Goal: Task Accomplishment & Management: Use online tool/utility

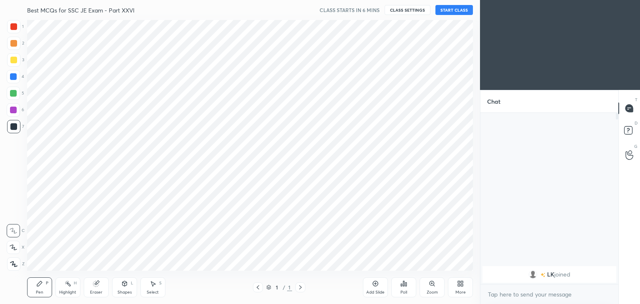
scroll to position [41400, 41205]
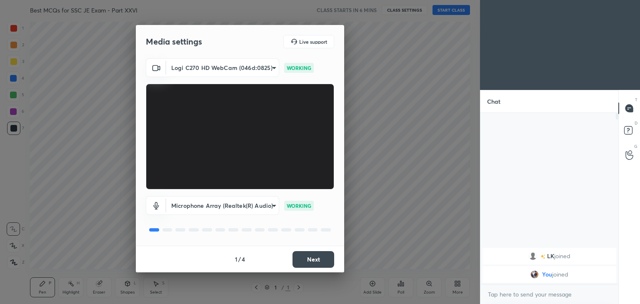
click at [223, 68] on body "1 2 3 4 5 6 7 C X Z C X Z E E Erase all H H Best MCQs for SSC JE Exam - Part XX…" at bounding box center [320, 152] width 640 height 304
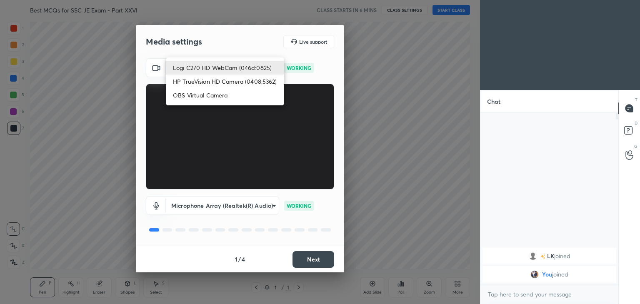
click at [220, 85] on li "HP TrueVision HD Camera (0408:5362)" at bounding box center [224, 82] width 117 height 14
type input "6e129c3dbbea9c9f038ced86e3329b4af5251c06b4e783936748cd200869bc07"
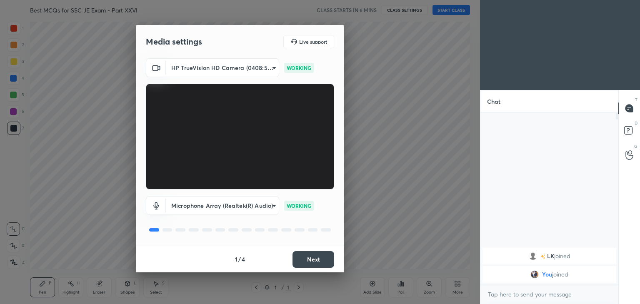
click at [326, 262] on button "Next" at bounding box center [313, 259] width 42 height 17
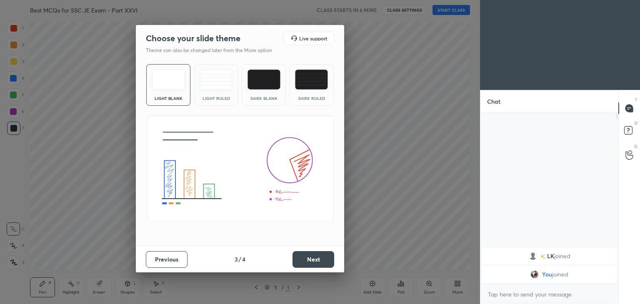
click at [332, 264] on button "Next" at bounding box center [313, 259] width 42 height 17
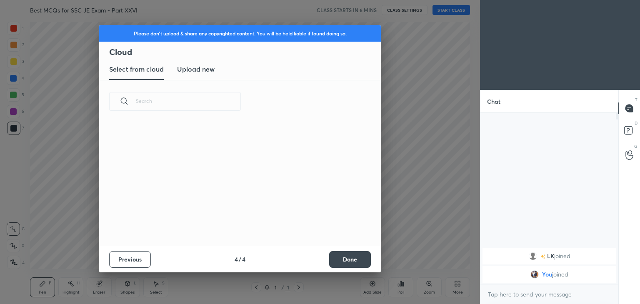
click at [334, 263] on button "Done" at bounding box center [350, 259] width 42 height 17
click at [341, 262] on div "Please don't upload & share any copyrighted content. You will be held liable if…" at bounding box center [240, 152] width 480 height 304
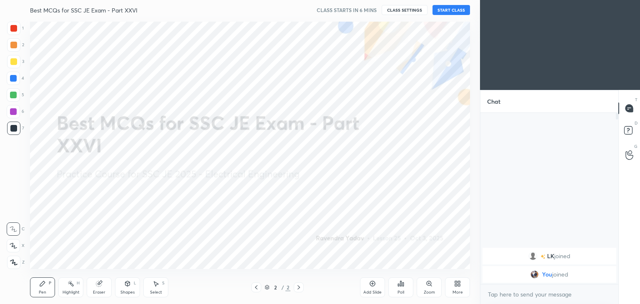
click at [460, 12] on button "START CLASS" at bounding box center [450, 10] width 37 height 10
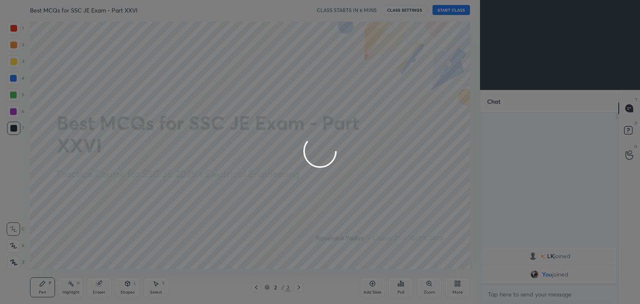
type textarea "x"
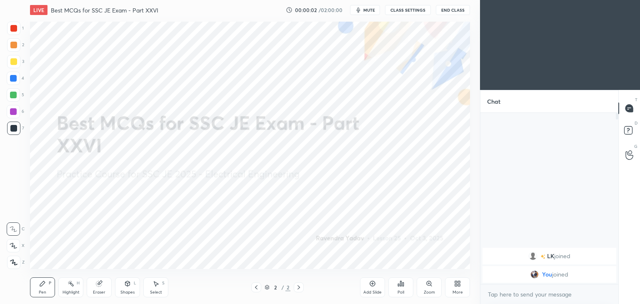
click at [417, 15] on div "LIVE Best MCQs for SSC JE Exam - Part XXVI 00:00:02 / 02:00:00 mute CLASS SETTI…" at bounding box center [250, 10] width 440 height 20
click at [404, 8] on button "CLASS SETTINGS" at bounding box center [408, 10] width 46 height 10
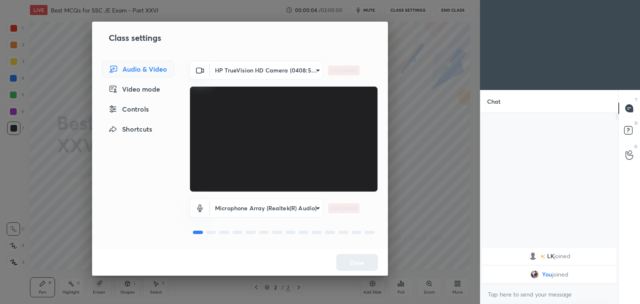
click at [266, 80] on div "HP TrueVision HD Camera (0408:5362) 6e129c3dbbea9c9f038ced86e3329b4af5251c06b4e…" at bounding box center [284, 126] width 188 height 131
click at [268, 73] on body "1 2 3 4 5 6 7 C X Z C X Z E E Erase all H H LIVE Best MCQs for SSC JE Exam - Pa…" at bounding box center [320, 152] width 640 height 304
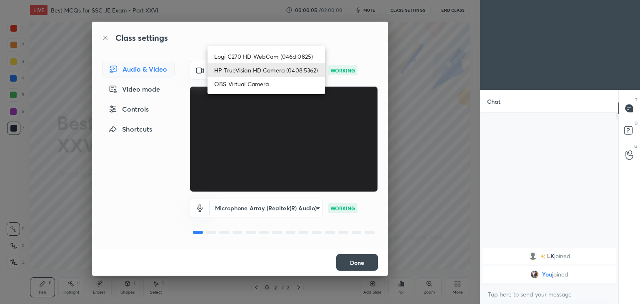
click at [265, 53] on li "Logi C270 HD WebCam (046d:0825)" at bounding box center [265, 57] width 117 height 14
type input "f7d1afb7c9de9e4a754af8163ae90a07716e8f4ac3369fe1a9090404ef363049"
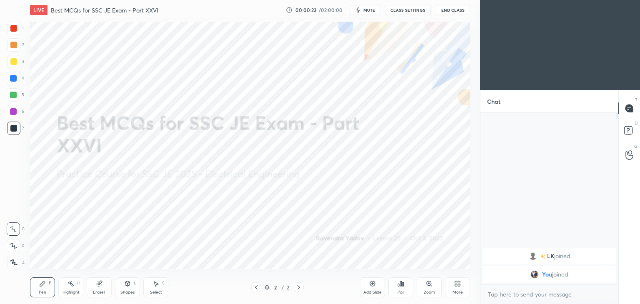
scroll to position [41400, 41205]
click at [407, 10] on button "CLASS SETTINGS" at bounding box center [408, 10] width 46 height 10
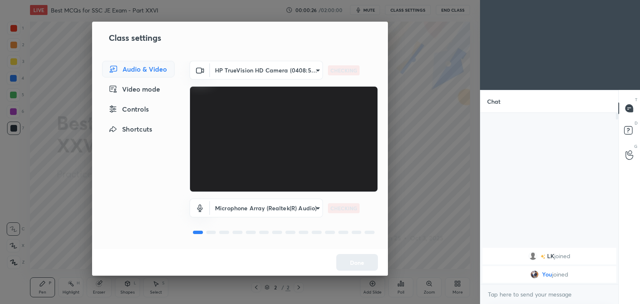
click at [237, 69] on body "1 2 3 4 5 6 7 C X Z C X Z E E Erase all H H LIVE Best MCQs for SSC JE Exam - Pa…" at bounding box center [320, 152] width 640 height 304
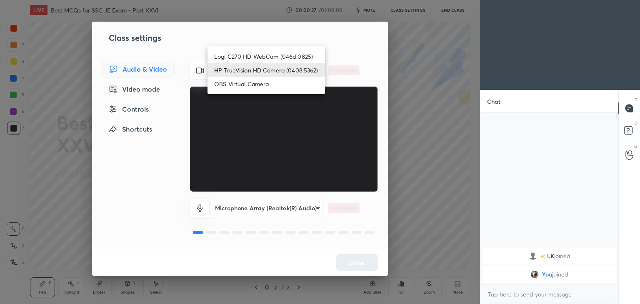
click at [242, 56] on li "Logi C270 HD WebCam (046d:0825)" at bounding box center [265, 57] width 117 height 14
type input "f7d1afb7c9de9e4a754af8163ae90a07716e8f4ac3369fe1a9090404ef363049"
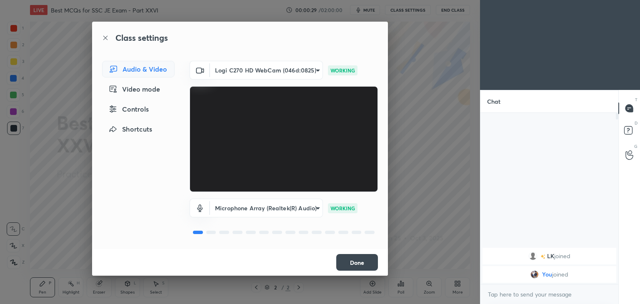
click at [355, 265] on button "Done" at bounding box center [357, 262] width 42 height 17
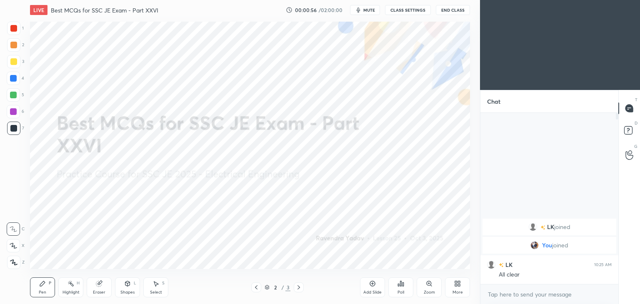
click at [462, 287] on div "More" at bounding box center [457, 287] width 25 height 20
click at [420, 205] on div "Upload File" at bounding box center [410, 205] width 22 height 4
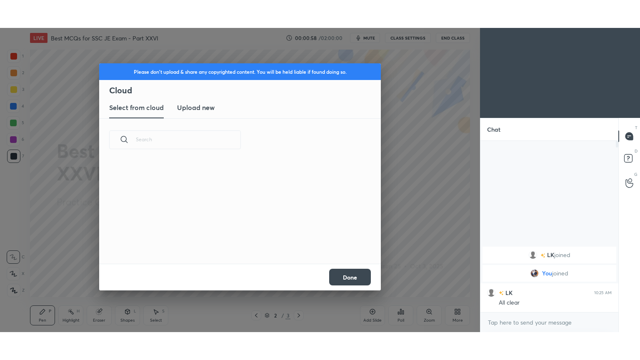
scroll to position [102, 267]
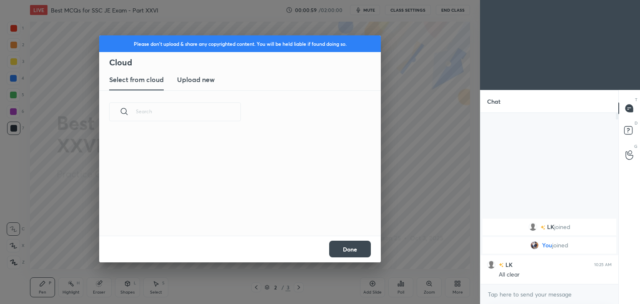
click at [206, 76] on h3 "Upload new" at bounding box center [195, 80] width 37 height 10
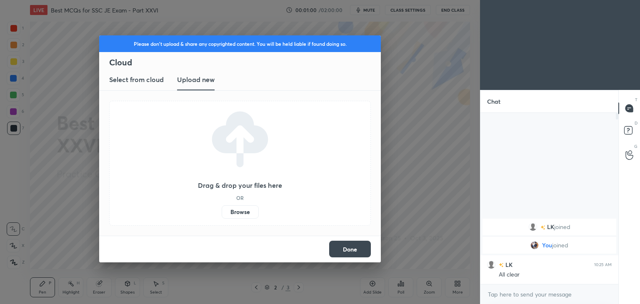
click at [239, 216] on label "Browse" at bounding box center [240, 211] width 37 height 13
click at [222, 216] on input "Browse" at bounding box center [222, 211] width 0 height 13
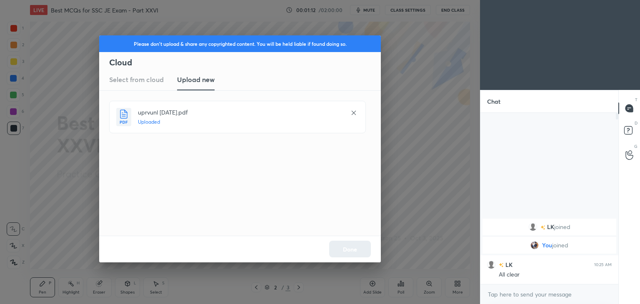
click at [344, 250] on div "Done" at bounding box center [240, 249] width 282 height 27
click at [348, 252] on button "Done" at bounding box center [350, 249] width 42 height 17
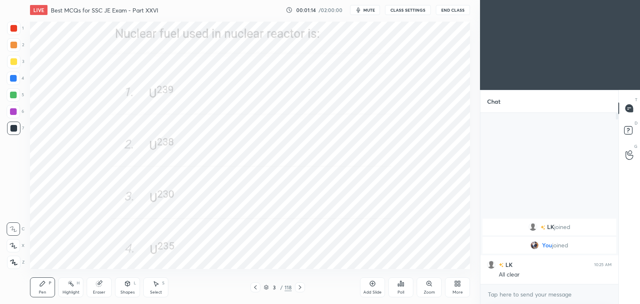
click at [254, 287] on icon at bounding box center [255, 287] width 7 height 7
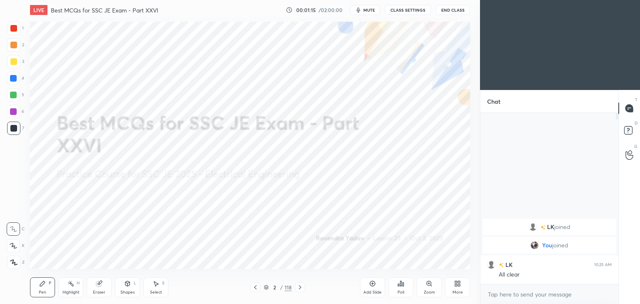
click at [450, 291] on div "More" at bounding box center [457, 287] width 25 height 20
click at [454, 227] on div "Full screen" at bounding box center [447, 229] width 21 height 4
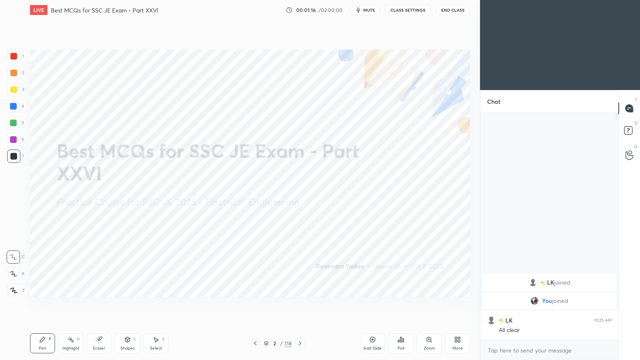
scroll to position [155, 135]
click at [14, 53] on div at bounding box center [13, 56] width 7 height 7
click at [10, 272] on icon at bounding box center [13, 274] width 7 height 6
click at [295, 304] on div at bounding box center [300, 343] width 10 height 10
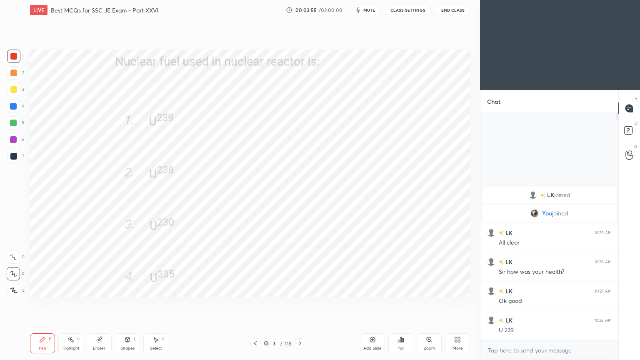
click at [299, 304] on icon at bounding box center [300, 343] width 7 height 7
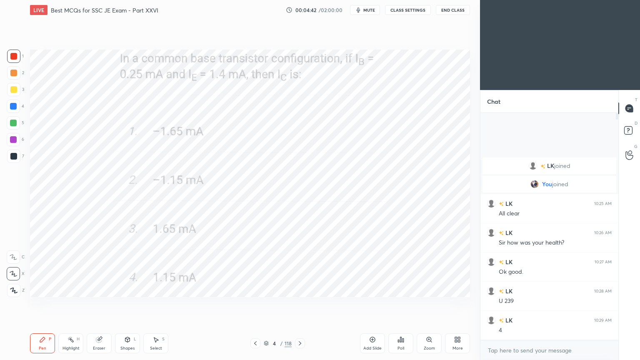
click at [96, 304] on icon at bounding box center [99, 339] width 7 height 7
click at [17, 278] on div at bounding box center [13, 273] width 13 height 13
click at [37, 304] on div "Pen P" at bounding box center [42, 343] width 25 height 20
click at [299, 304] on icon at bounding box center [300, 343] width 7 height 7
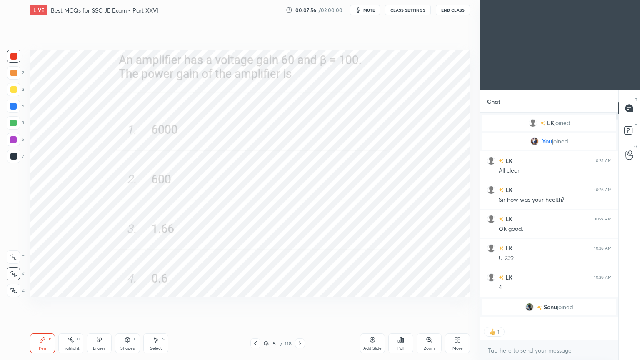
scroll to position [2, 2]
click at [299, 304] on icon at bounding box center [300, 343] width 7 height 7
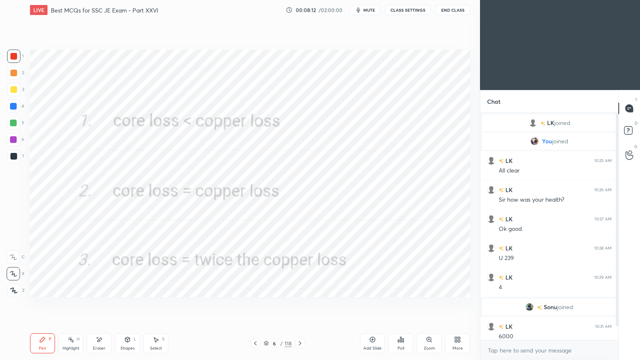
scroll to position [224, 135]
click at [625, 282] on div "T Messages (T) D Doubts (D) G Raise Hand (G)" at bounding box center [629, 225] width 22 height 270
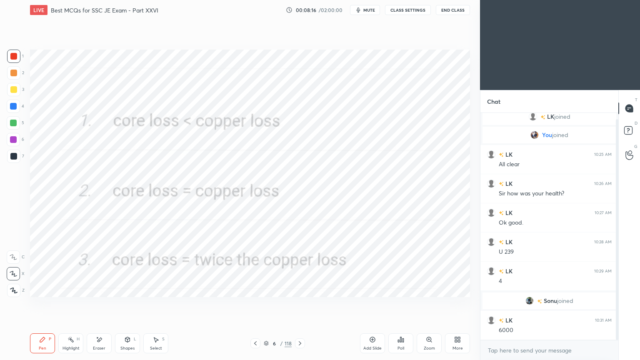
drag, startPoint x: 616, startPoint y: 288, endPoint x: 618, endPoint y: 318, distance: 30.0
click at [618, 304] on div at bounding box center [617, 229] width 2 height 221
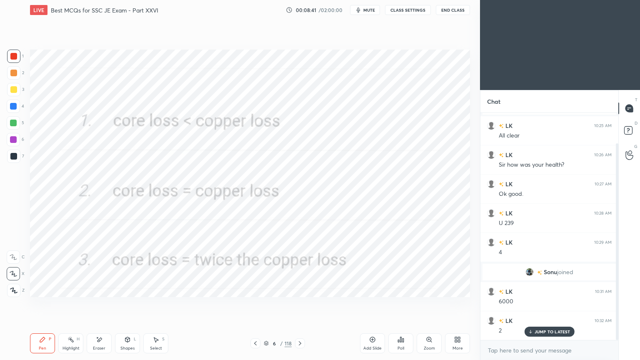
click at [302, 304] on icon at bounding box center [300, 343] width 7 height 7
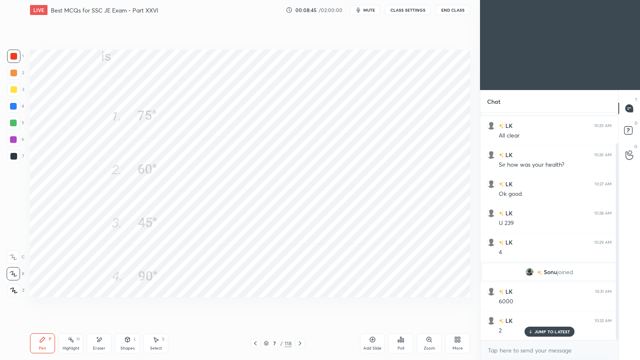
click at [299, 304] on div at bounding box center [300, 343] width 10 height 10
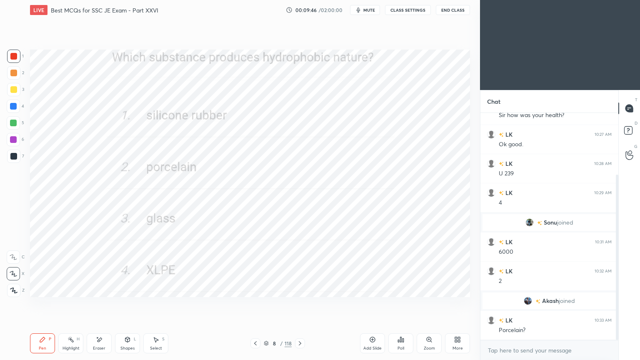
scroll to position [113, 0]
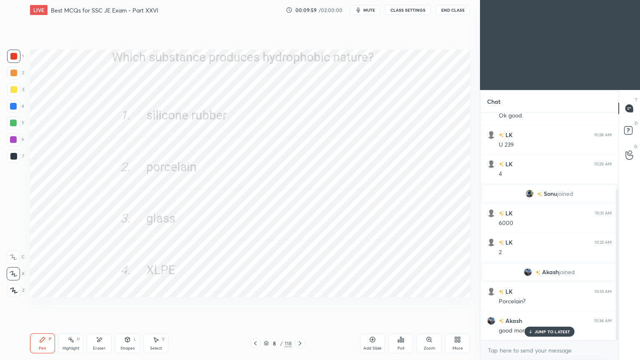
click at [550, 304] on p "JUMP TO LATEST" at bounding box center [552, 331] width 36 height 5
click at [298, 304] on icon at bounding box center [300, 343] width 7 height 7
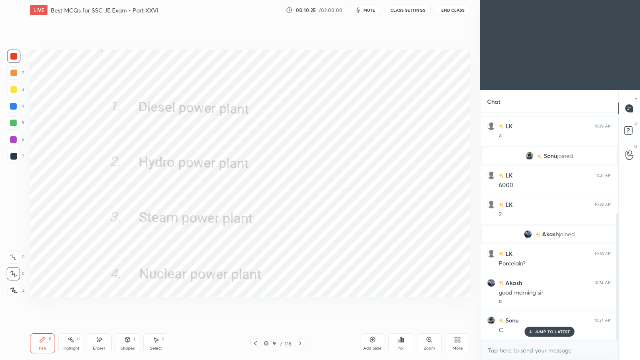
scroll to position [180, 0]
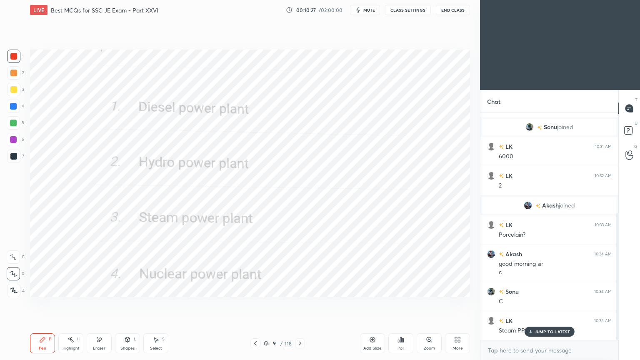
click at [533, 304] on icon at bounding box center [529, 331] width 5 height 5
click at [300, 304] on icon at bounding box center [300, 343] width 7 height 7
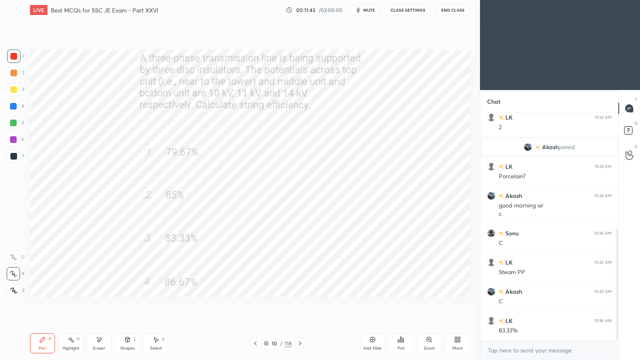
scroll to position [268, 0]
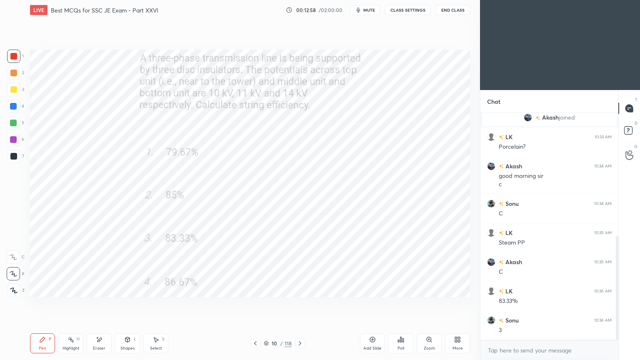
drag, startPoint x: 302, startPoint y: 341, endPoint x: 307, endPoint y: 339, distance: 5.7
click at [300, 304] on icon at bounding box center [300, 343] width 7 height 7
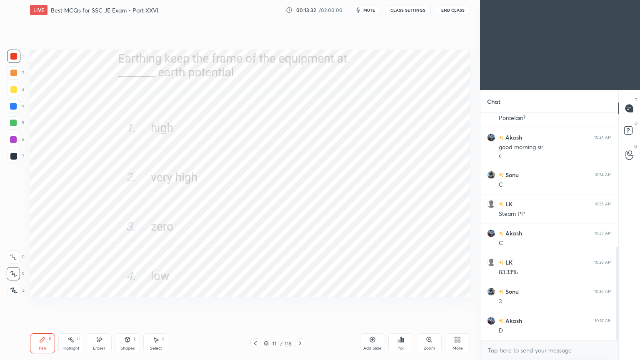
scroll to position [326, 0]
click at [300, 304] on div at bounding box center [300, 343] width 10 height 10
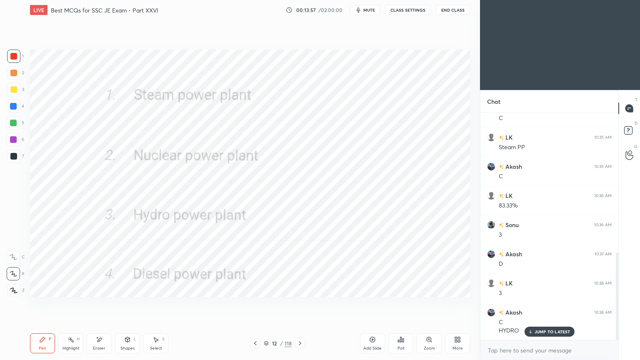
scroll to position [393, 0]
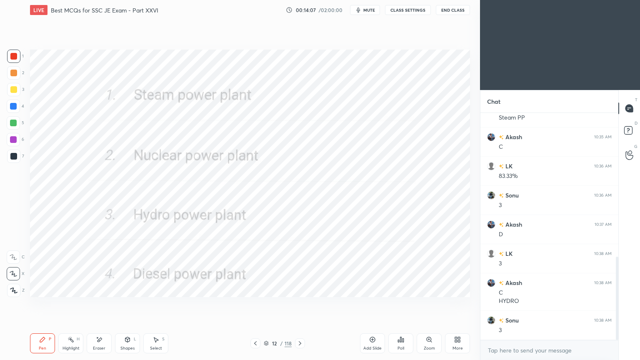
click at [302, 304] on icon at bounding box center [300, 343] width 7 height 7
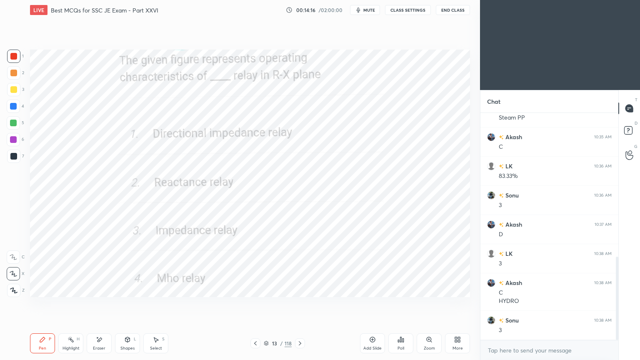
click at [298, 304] on icon at bounding box center [300, 343] width 7 height 7
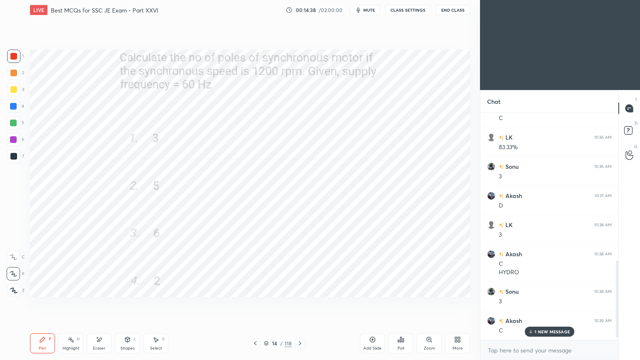
scroll to position [451, 0]
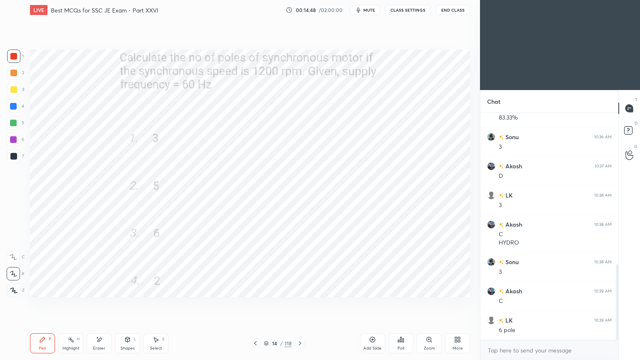
click at [300, 304] on icon at bounding box center [300, 343] width 7 height 7
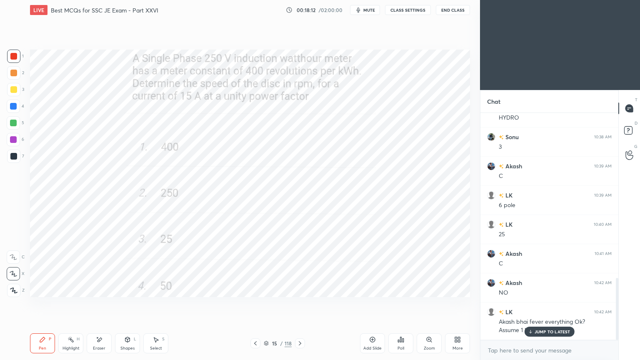
scroll to position [605, 0]
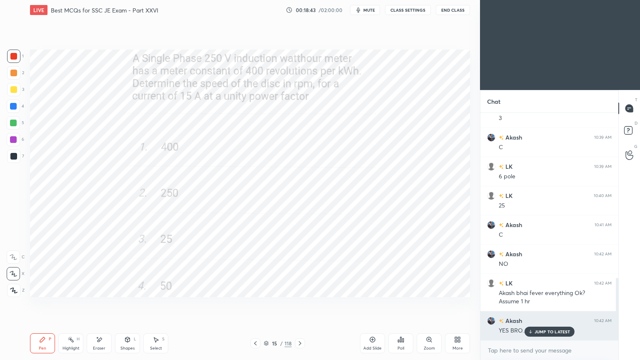
click at [555, 304] on p "JUMP TO LATEST" at bounding box center [552, 331] width 36 height 5
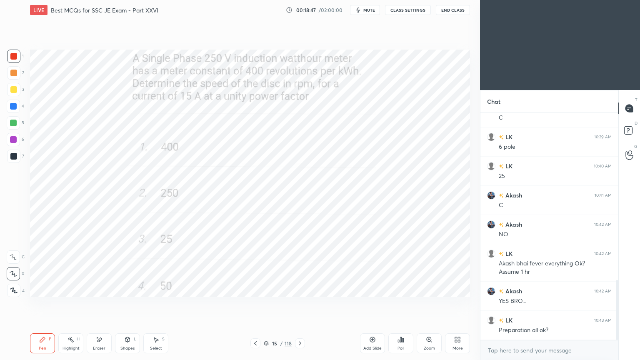
scroll to position [663, 0]
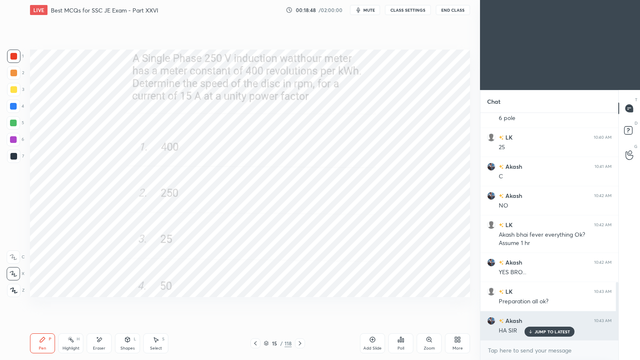
click at [543, 304] on p "JUMP TO LATEST" at bounding box center [552, 331] width 36 height 5
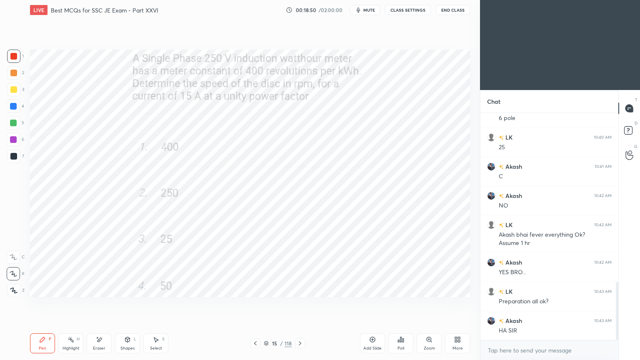
click at [299, 304] on icon at bounding box center [300, 343] width 7 height 7
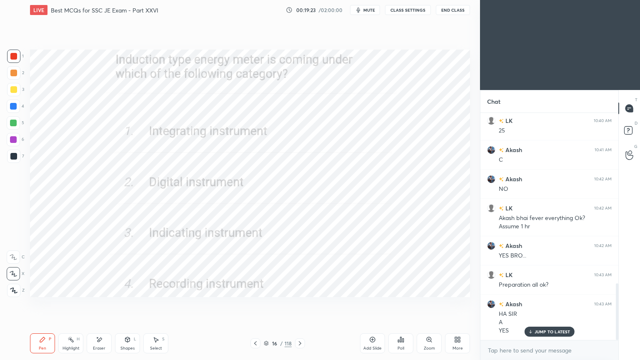
scroll to position [688, 0]
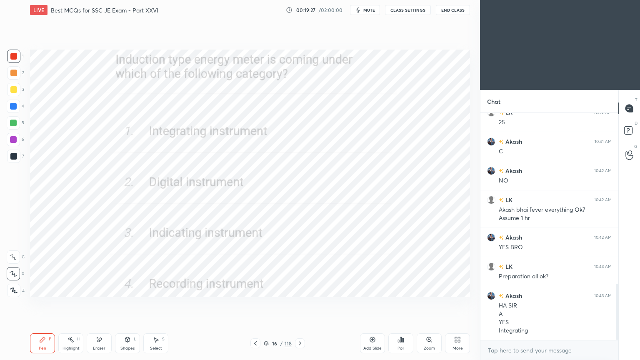
click at [302, 304] on icon at bounding box center [300, 343] width 7 height 7
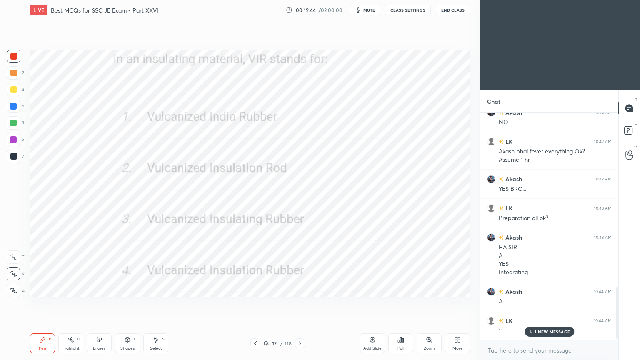
scroll to position [776, 0]
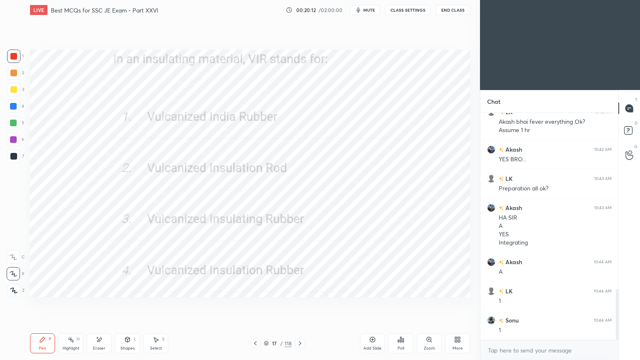
click at [298, 304] on icon at bounding box center [300, 343] width 7 height 7
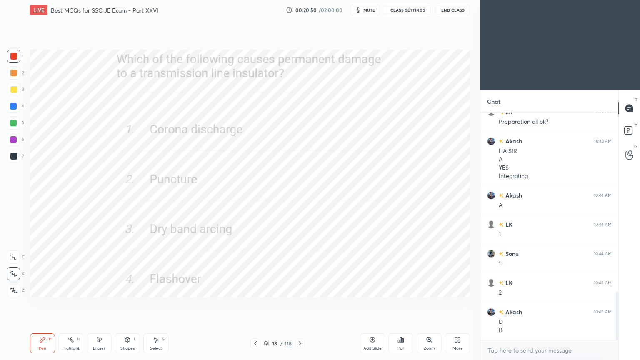
scroll to position [871, 0]
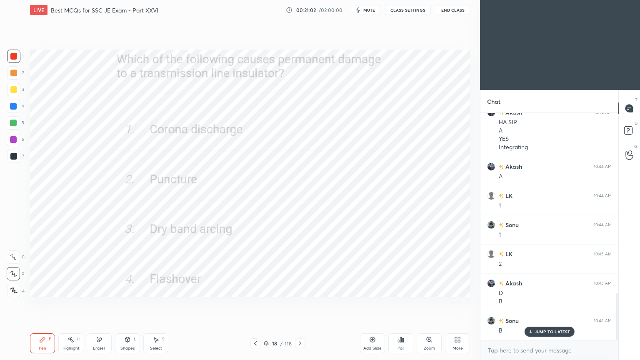
click at [145, 48] on div "Setting up your live class Poll for secs No correct answer Start poll" at bounding box center [250, 173] width 447 height 307
click at [301, 304] on icon at bounding box center [300, 343] width 7 height 7
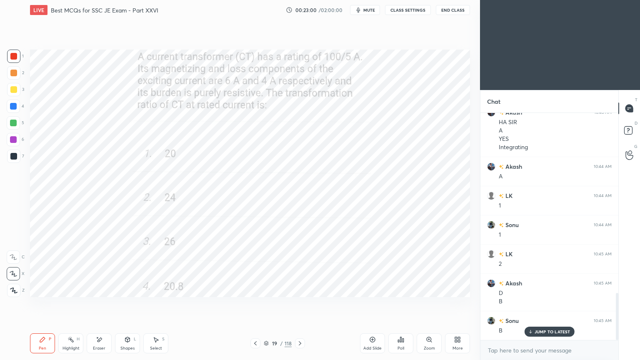
scroll to position [901, 0]
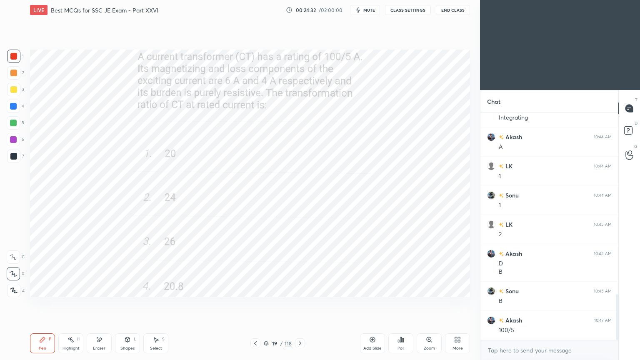
click at [90, 304] on div "Eraser" at bounding box center [99, 343] width 25 height 20
click at [15, 254] on icon at bounding box center [13, 257] width 7 height 7
drag, startPoint x: 10, startPoint y: 212, endPoint x: 22, endPoint y: 216, distance: 12.5
click at [10, 213] on icon at bounding box center [13, 213] width 6 height 6
click at [42, 304] on icon at bounding box center [42, 339] width 5 height 5
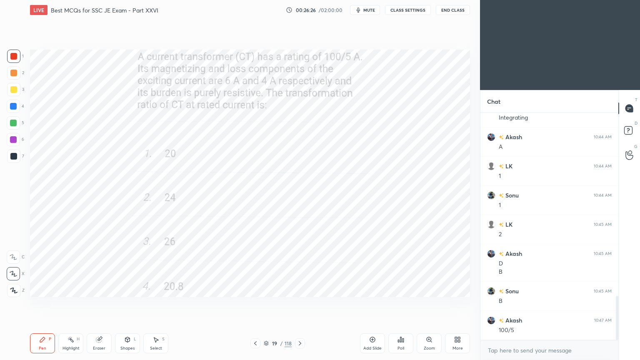
scroll to position [938, 0]
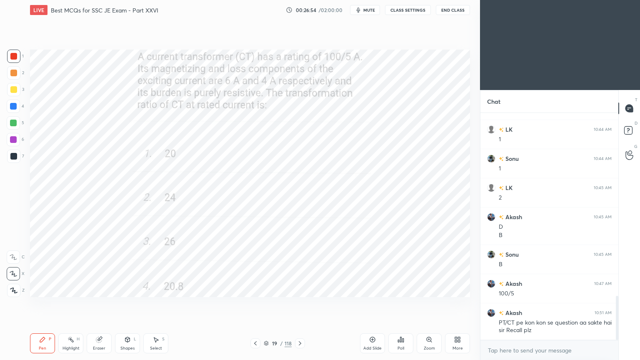
click at [268, 304] on div "19 / 118" at bounding box center [278, 342] width 28 height 7
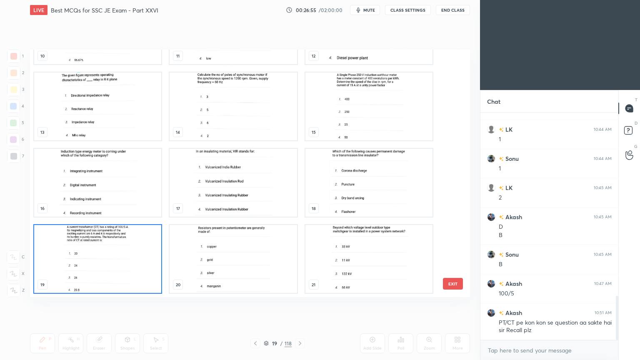
scroll to position [245, 436]
click at [267, 271] on img "grid" at bounding box center [233, 259] width 127 height 68
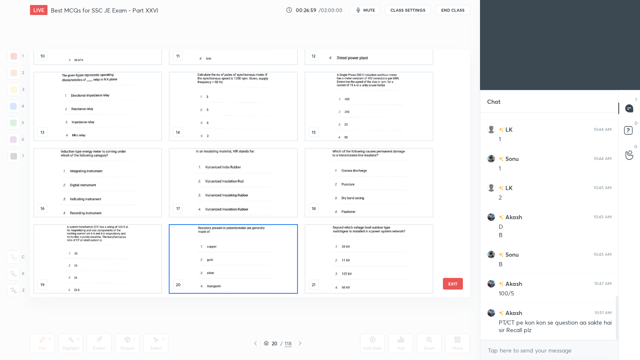
click at [268, 272] on img "grid" at bounding box center [233, 259] width 127 height 68
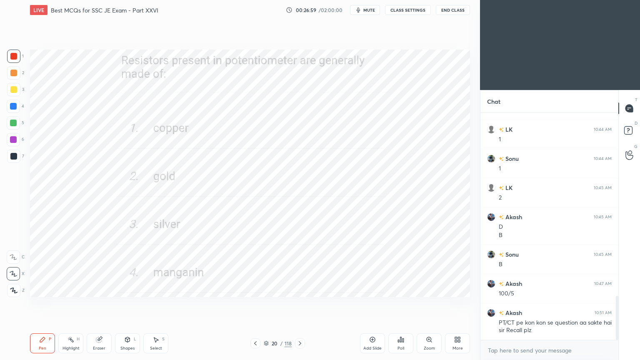
click at [268, 273] on img "grid" at bounding box center [233, 259] width 127 height 68
click at [10, 55] on div at bounding box center [13, 56] width 7 height 7
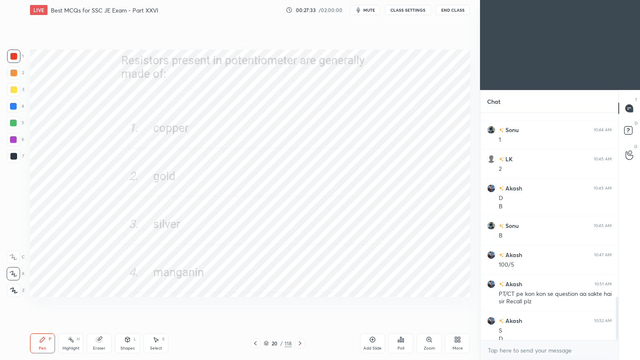
scroll to position [975, 0]
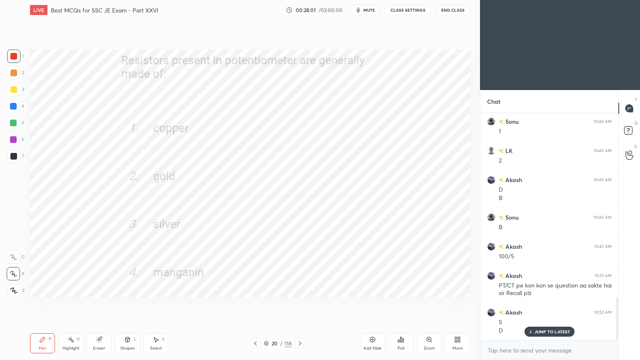
drag, startPoint x: 295, startPoint y: 344, endPoint x: 308, endPoint y: 339, distance: 13.8
click at [299, 304] on div at bounding box center [300, 343] width 10 height 10
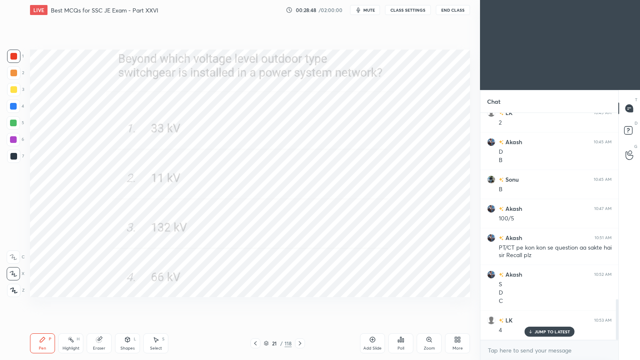
scroll to position [1041, 0]
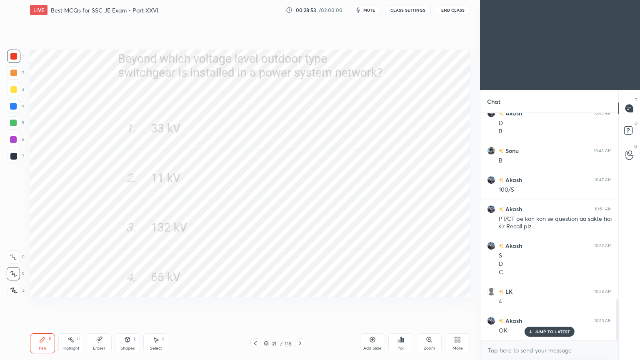
click at [299, 304] on icon at bounding box center [300, 343] width 2 height 4
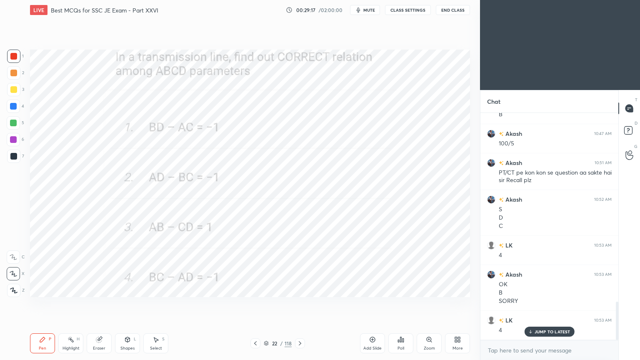
scroll to position [1116, 0]
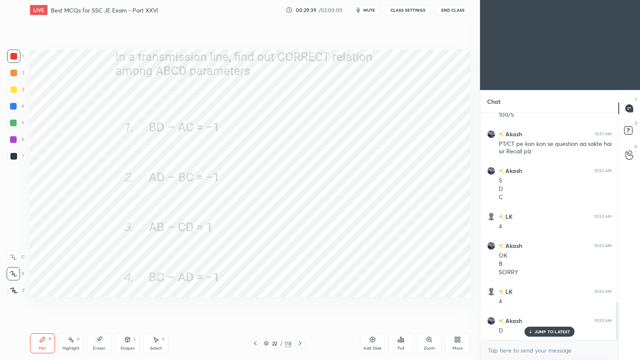
click at [303, 304] on icon at bounding box center [300, 343] width 7 height 7
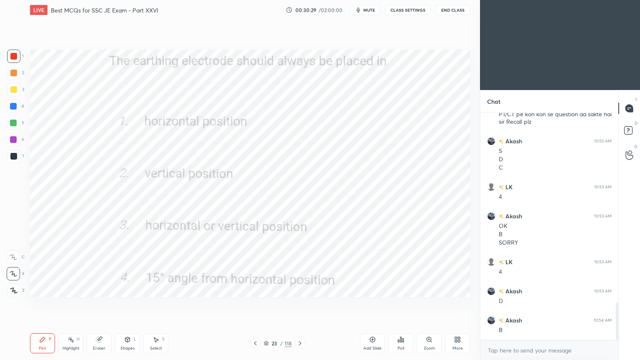
scroll to position [1175, 0]
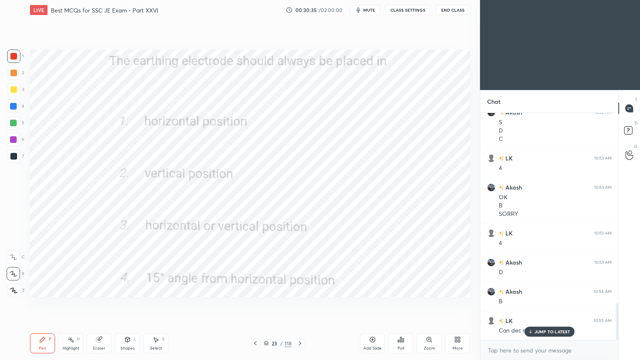
click at [544, 304] on p "JUMP TO LATEST" at bounding box center [552, 331] width 36 height 5
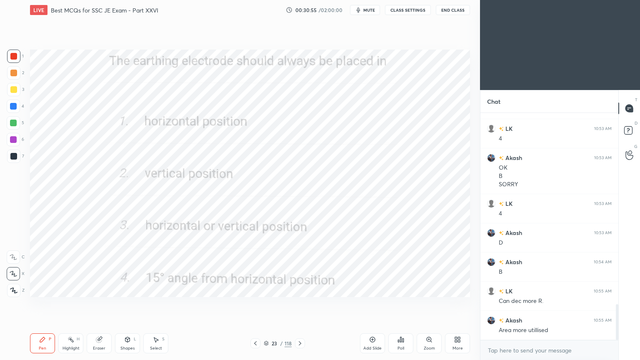
scroll to position [1233, 0]
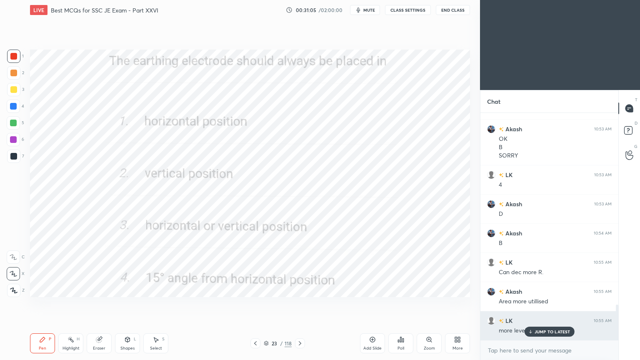
click at [556, 304] on p "JUMP TO LATEST" at bounding box center [552, 331] width 36 height 5
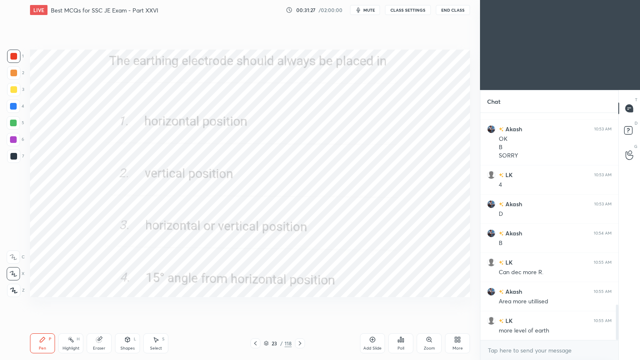
click at [555, 304] on div "x" at bounding box center [549, 350] width 138 height 20
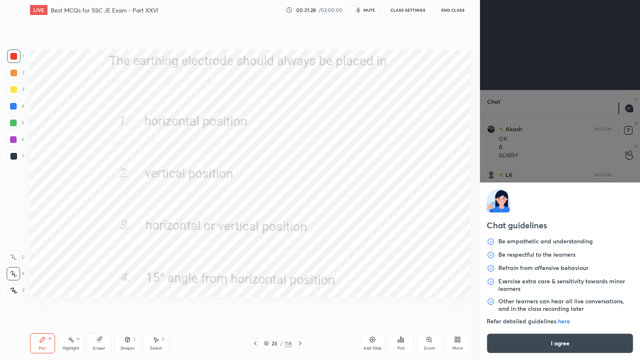
click at [545, 304] on button "I agree" at bounding box center [559, 343] width 147 height 20
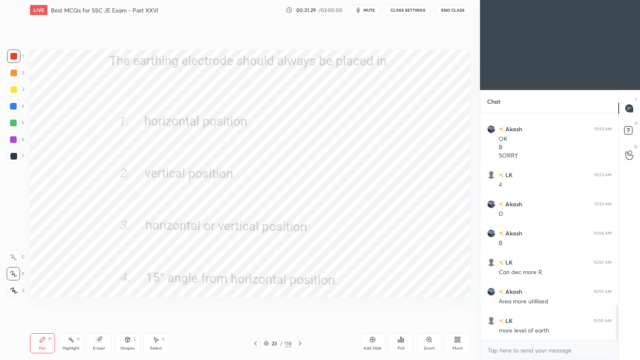
click at [300, 304] on icon at bounding box center [300, 343] width 2 height 4
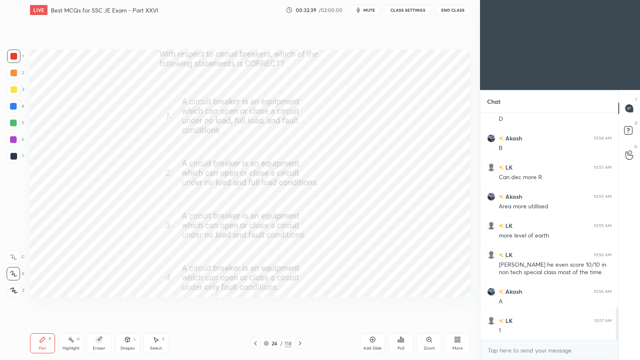
scroll to position [1357, 0]
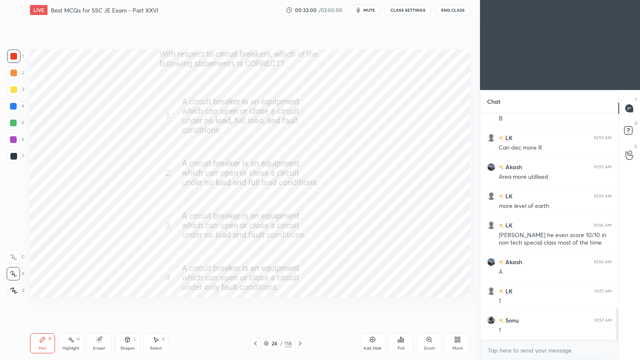
click at [301, 304] on div "Pen P Highlight H Eraser Shapes L Select S 24 / 118 Add Slide Poll Zoom More" at bounding box center [250, 343] width 440 height 33
click at [300, 304] on icon at bounding box center [300, 343] width 7 height 7
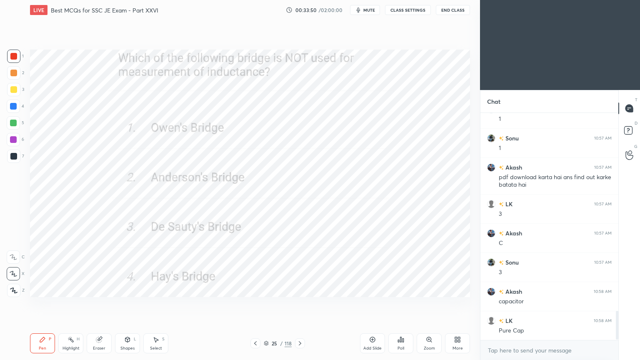
scroll to position [1569, 0]
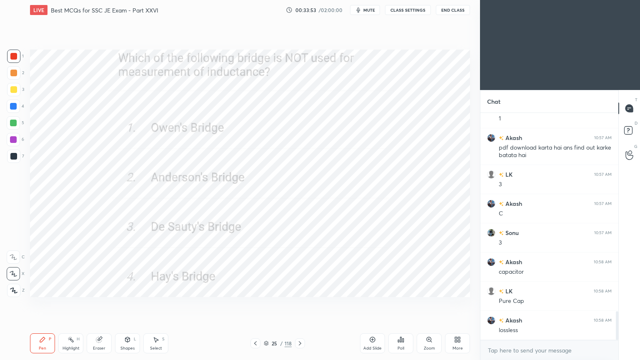
click at [299, 304] on icon at bounding box center [300, 343] width 7 height 7
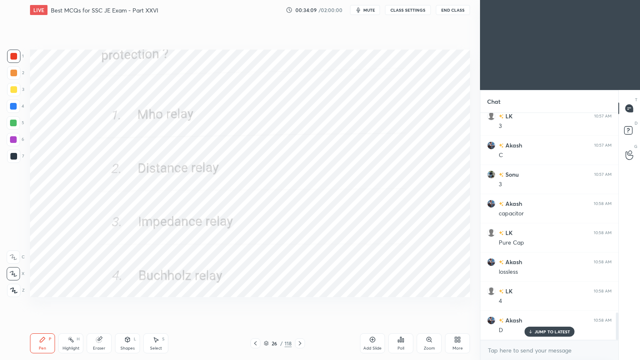
scroll to position [1656, 0]
click at [297, 304] on icon at bounding box center [300, 343] width 7 height 7
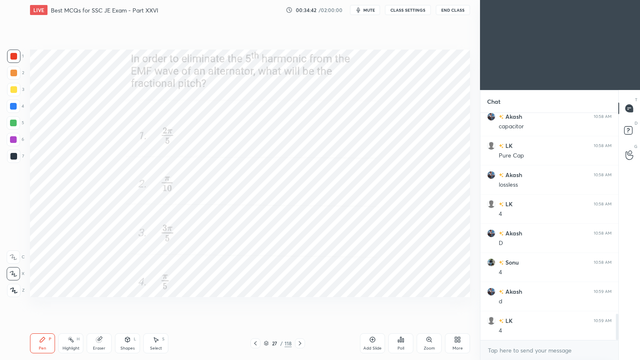
scroll to position [1744, 0]
click at [297, 304] on icon at bounding box center [300, 343] width 7 height 7
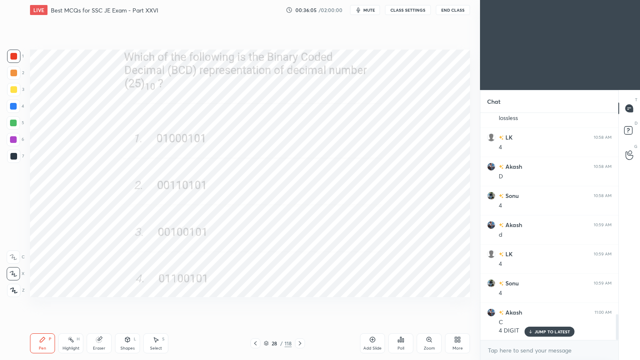
scroll to position [1811, 0]
click at [175, 304] on div "Pen P Highlight H Eraser Shapes L Select S 28 / 118 Add Slide Poll Zoom More" at bounding box center [250, 343] width 440 height 33
click at [300, 304] on icon at bounding box center [300, 343] width 7 height 7
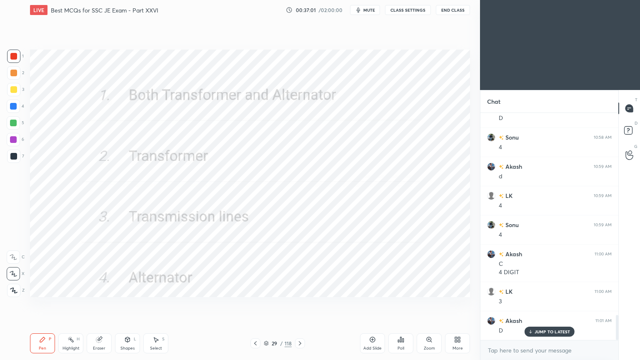
scroll to position [1869, 0]
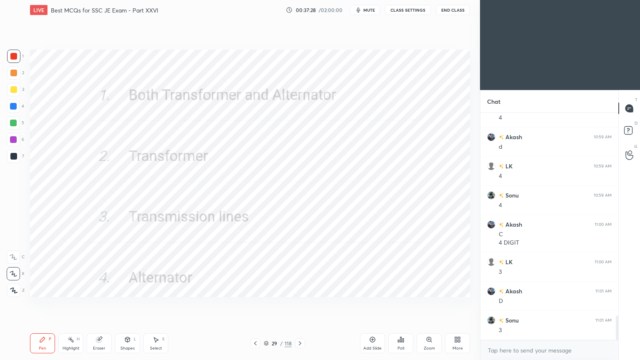
click at [303, 304] on icon at bounding box center [300, 343] width 7 height 7
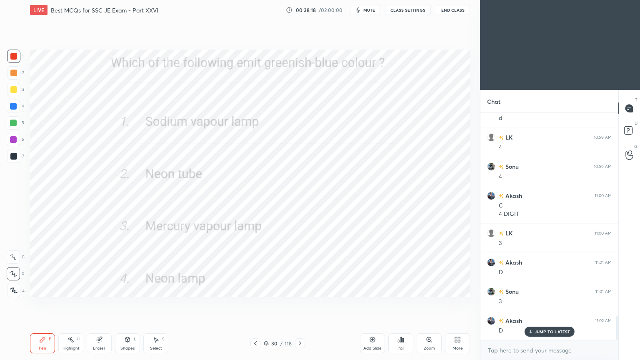
scroll to position [1927, 0]
click at [300, 304] on icon at bounding box center [300, 343] width 7 height 7
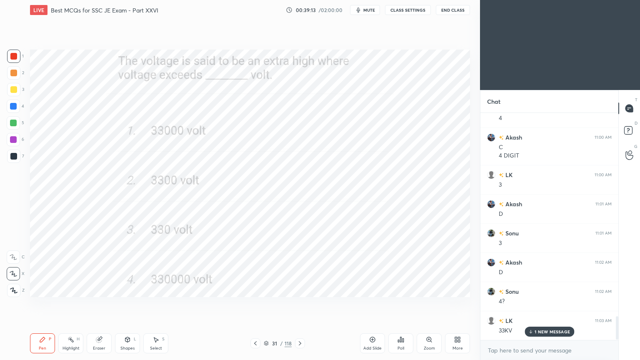
scroll to position [1986, 0]
click at [298, 304] on icon at bounding box center [300, 343] width 7 height 7
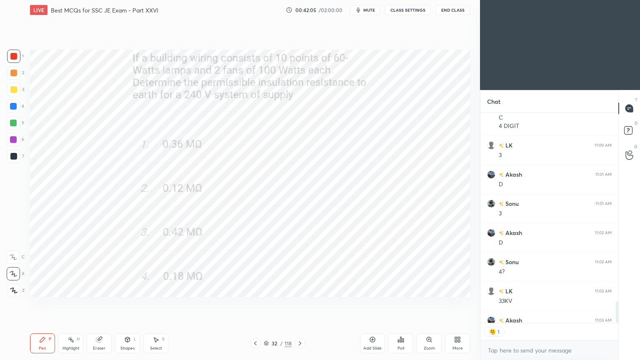
scroll to position [2, 2]
type textarea "x"
click at [95, 304] on div "Eraser" at bounding box center [99, 343] width 25 height 20
click at [35, 304] on div "Pen P" at bounding box center [42, 343] width 25 height 20
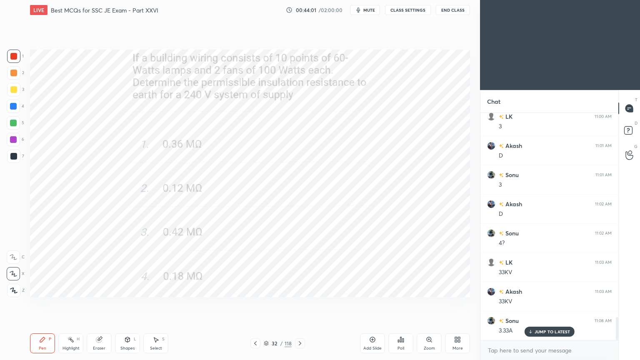
scroll to position [2044, 0]
click at [471, 245] on div "Setting up your live class Poll for secs No correct answer Start poll" at bounding box center [250, 173] width 447 height 307
click at [299, 304] on icon at bounding box center [300, 343] width 7 height 7
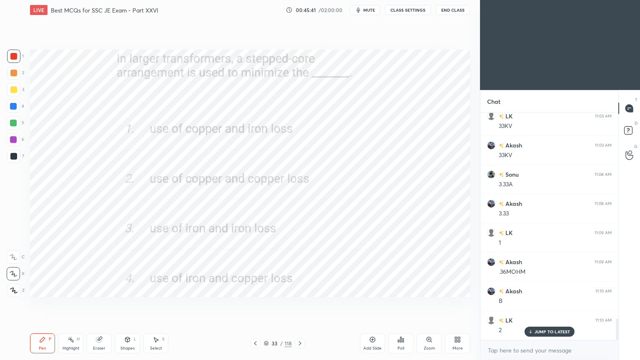
scroll to position [2189, 0]
click at [299, 304] on icon at bounding box center [300, 343] width 7 height 7
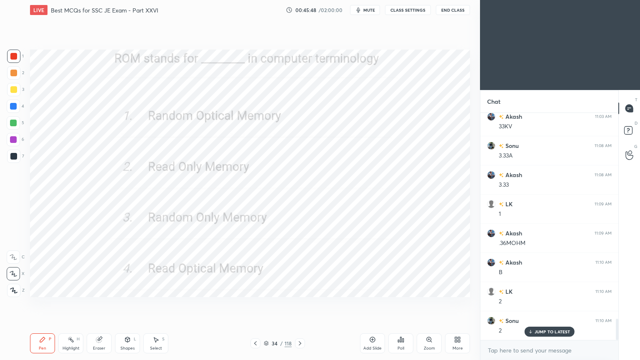
click at [367, 8] on span "mute" at bounding box center [369, 10] width 12 height 6
click at [405, 10] on button "CLASS SETTINGS" at bounding box center [408, 10] width 46 height 10
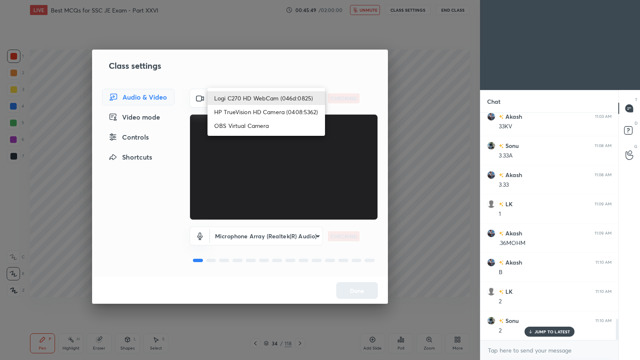
click at [245, 98] on body "1 2 3 4 5 6 7 C X Z C X Z E E Erase all H H LIVE Best MCQs for SSC JE Exam - Pa…" at bounding box center [320, 180] width 640 height 360
click at [245, 109] on li "HP TrueVision HD Camera (0408:5362)" at bounding box center [265, 112] width 117 height 14
type input "6e129c3dbbea9c9f038ced86e3329b4af5251c06b4e783936748cd200869bc07"
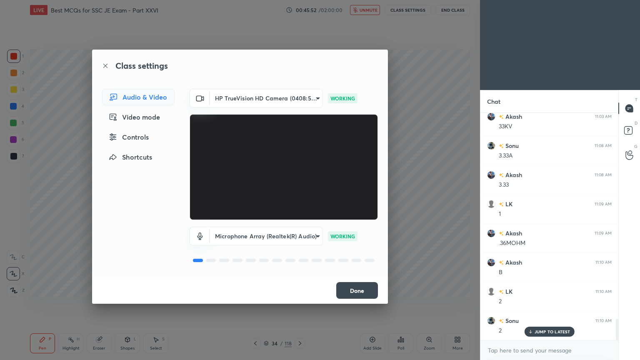
click at [372, 288] on button "Done" at bounding box center [357, 290] width 42 height 17
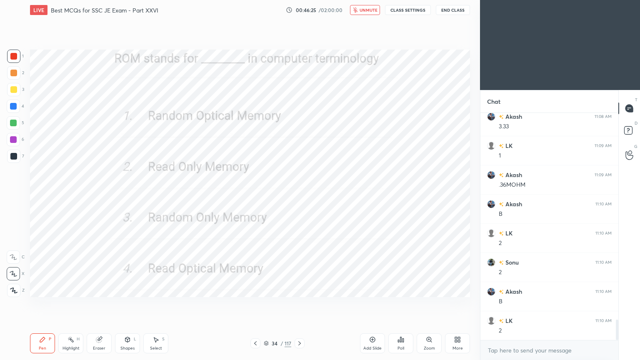
scroll to position [2277, 0]
click at [375, 10] on span "unmute" at bounding box center [368, 10] width 18 height 6
click at [408, 9] on button "CLASS SETTINGS" at bounding box center [408, 10] width 46 height 10
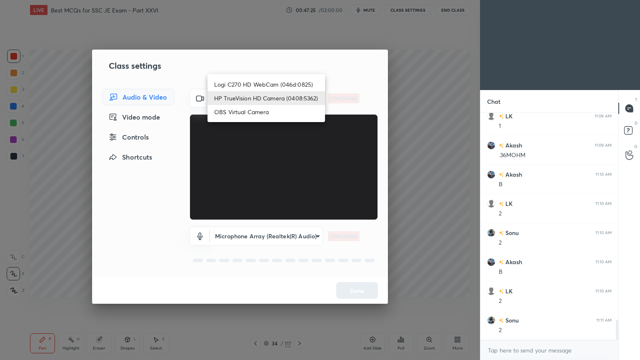
click at [269, 98] on body "1 2 3 4 5 6 7 C X Z C X Z E E Erase all H H LIVE Best MCQs for SSC JE Exam - Pa…" at bounding box center [320, 180] width 640 height 360
click at [277, 77] on li "Logi C270 HD WebCam (046d:0825)" at bounding box center [265, 84] width 117 height 14
type input "f7d1afb7c9de9e4a754af8163ae90a07716e8f4ac3369fe1a9090404ef363049"
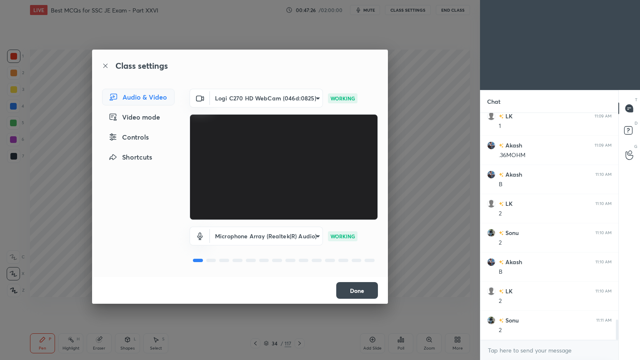
drag, startPoint x: 367, startPoint y: 292, endPoint x: 372, endPoint y: 294, distance: 5.7
click at [365, 292] on button "Done" at bounding box center [357, 290] width 42 height 17
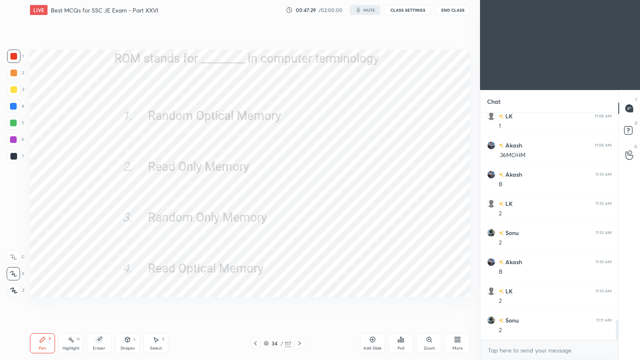
click at [166, 163] on div "1 2 3 4 5 6 7 C X Z C X Z E E Erase all H H LIVE Best MCQs for SSC JE Exam - Pa…" at bounding box center [320, 180] width 640 height 360
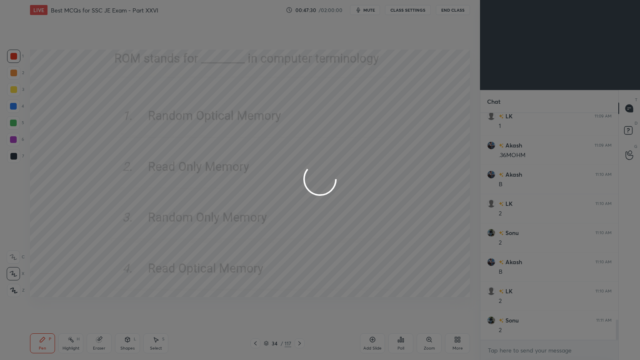
drag, startPoint x: 105, startPoint y: 180, endPoint x: 233, endPoint y: 162, distance: 128.6
click at [194, 165] on div at bounding box center [320, 180] width 640 height 360
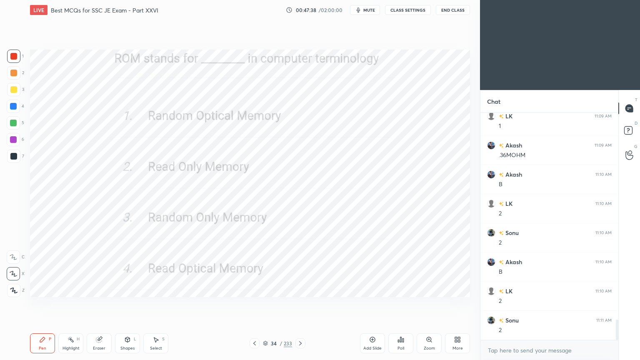
click at [300, 304] on icon at bounding box center [300, 343] width 2 height 4
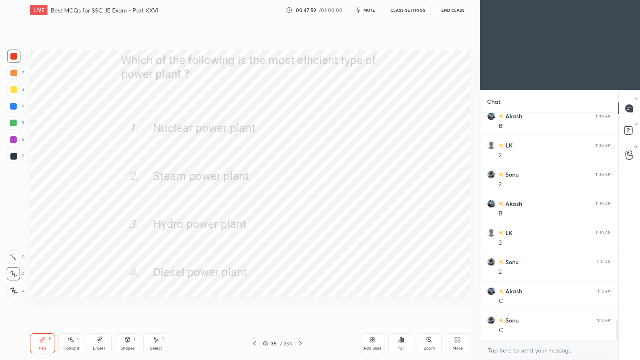
scroll to position [2364, 0]
click at [300, 304] on icon at bounding box center [300, 343] width 7 height 7
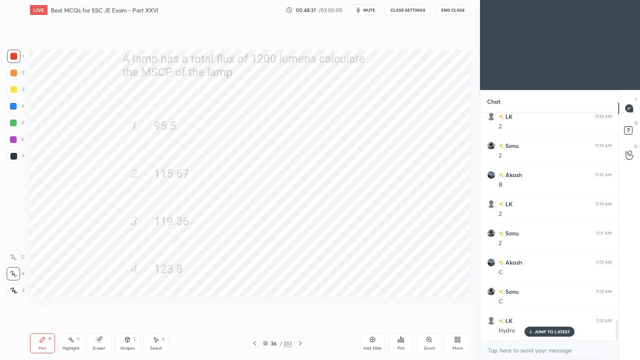
scroll to position [2394, 0]
click at [102, 304] on icon at bounding box center [99, 339] width 7 height 7
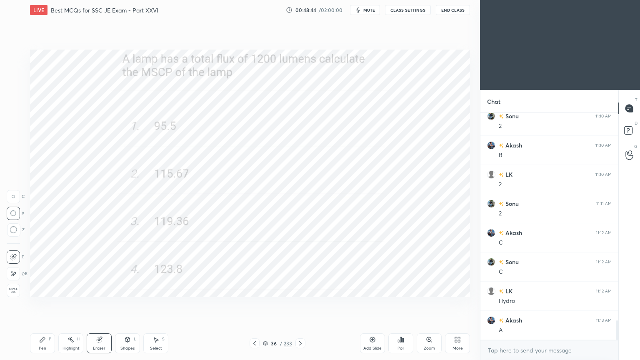
click at [40, 304] on div "Pen" at bounding box center [42, 348] width 7 height 4
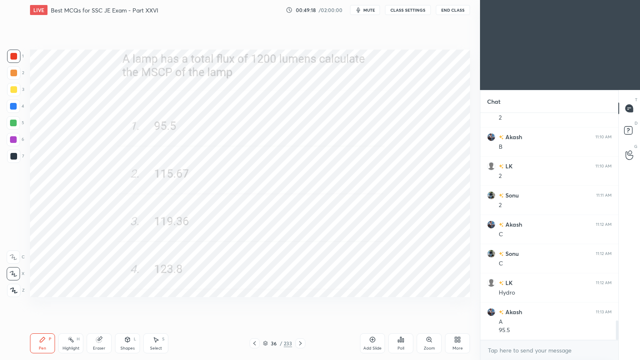
click at [302, 304] on icon at bounding box center [300, 343] width 7 height 7
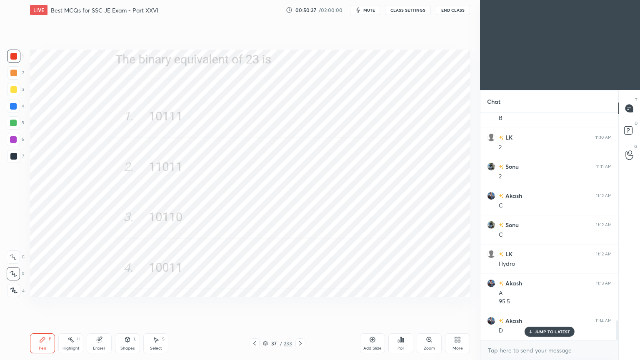
click at [300, 304] on icon at bounding box center [300, 343] width 7 height 7
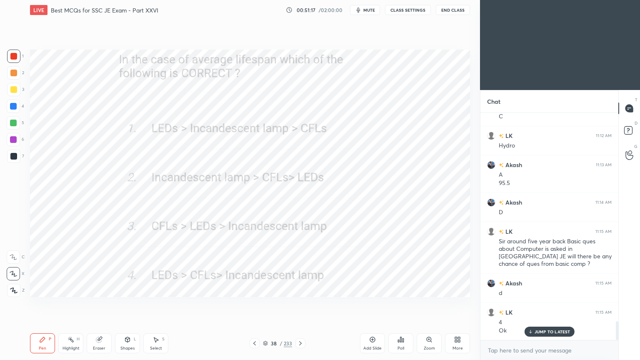
scroll to position [2579, 0]
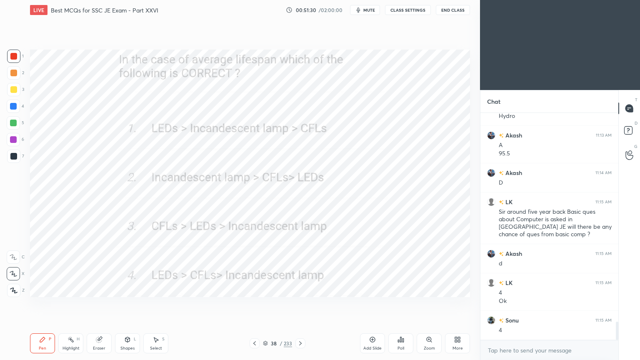
click at [298, 304] on div "Pen P Highlight H Eraser Shapes L Select S 38 / 233 Add Slide Poll Zoom More" at bounding box center [250, 343] width 440 height 33
click at [300, 304] on icon at bounding box center [300, 343] width 2 height 4
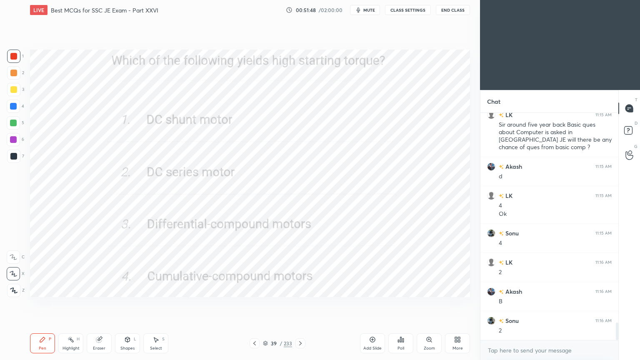
scroll to position [2695, 0]
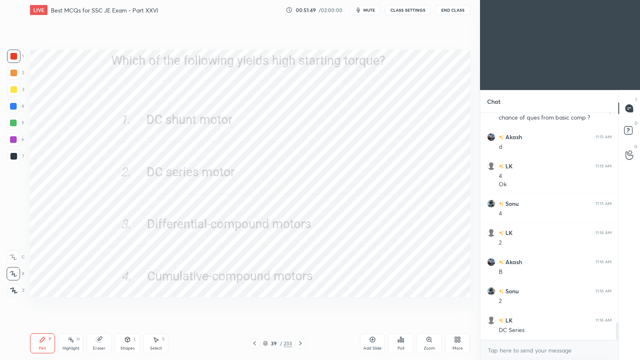
click at [300, 304] on div at bounding box center [300, 343] width 10 height 10
click at [302, 304] on icon at bounding box center [300, 343] width 7 height 7
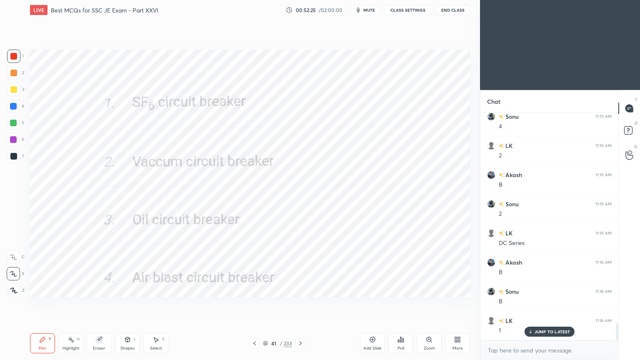
scroll to position [2802, 0]
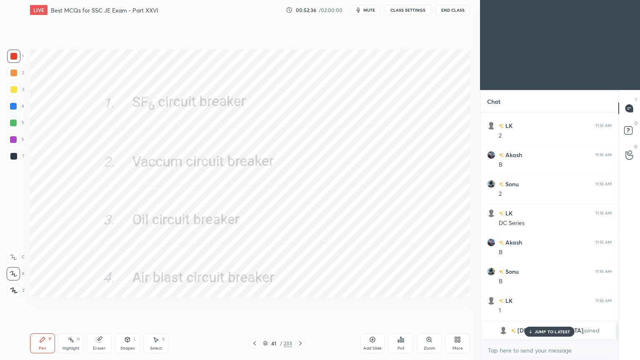
click at [553, 304] on p "JUMP TO LATEST" at bounding box center [552, 331] width 36 height 5
click at [295, 304] on div at bounding box center [300, 343] width 10 height 10
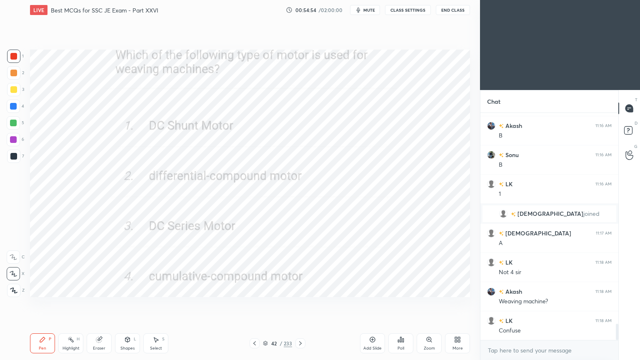
scroll to position [2948, 0]
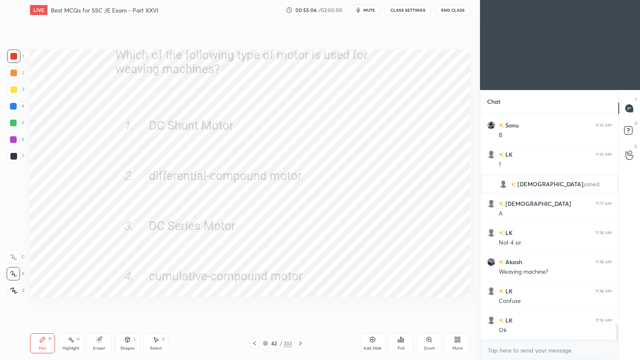
click at [299, 304] on icon at bounding box center [300, 343] width 7 height 7
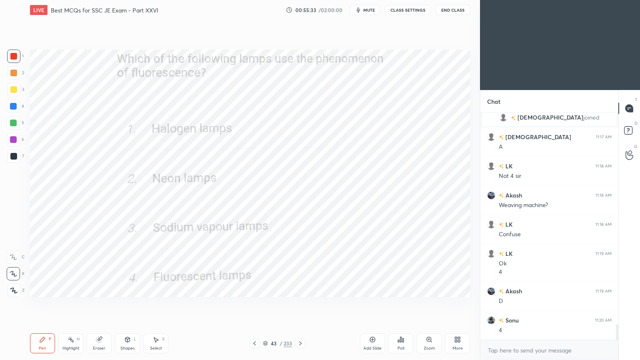
scroll to position [3044, 0]
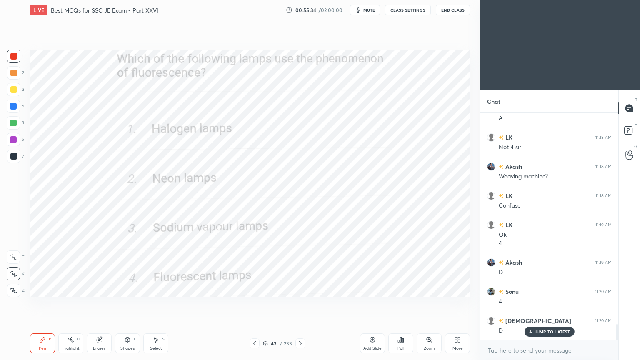
click at [300, 304] on icon at bounding box center [300, 343] width 7 height 7
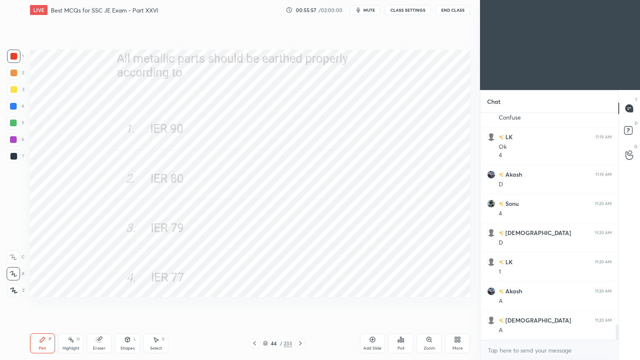
scroll to position [3167, 0]
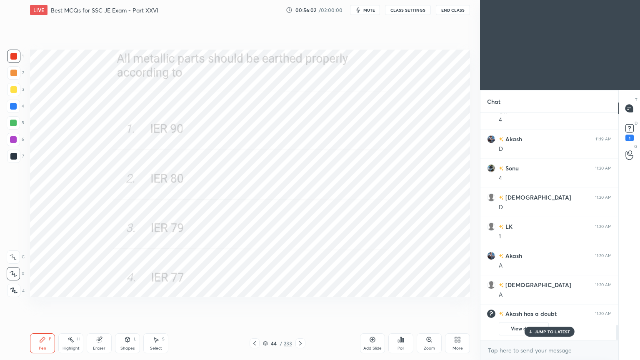
click at [635, 129] on icon at bounding box center [629, 128] width 12 height 12
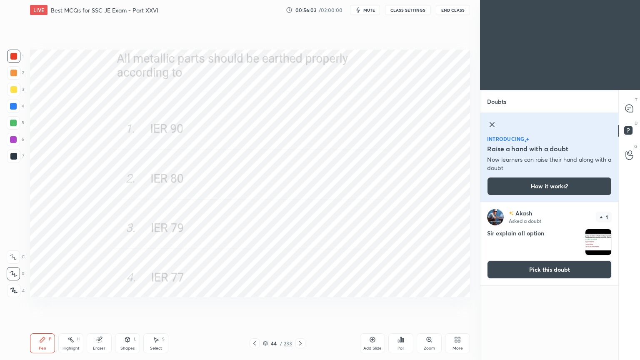
click at [555, 271] on button "Pick this doubt" at bounding box center [549, 269] width 125 height 18
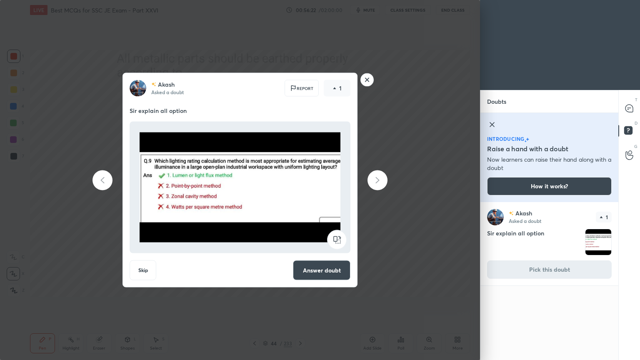
click at [347, 272] on button "Answer doubt" at bounding box center [321, 270] width 57 height 20
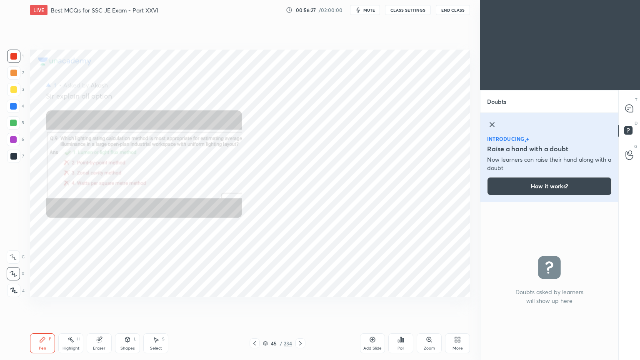
click at [490, 125] on icon at bounding box center [492, 125] width 10 height 10
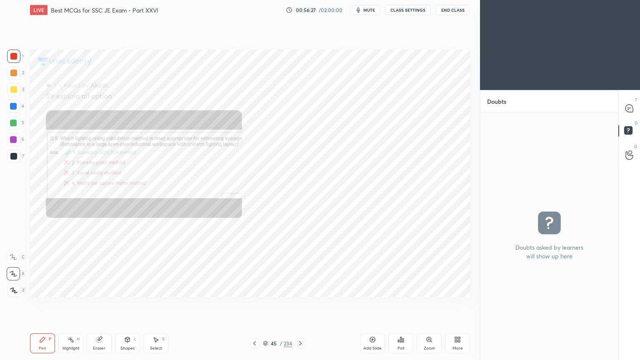
scroll to position [244, 135]
click at [625, 106] on icon at bounding box center [629, 108] width 9 height 9
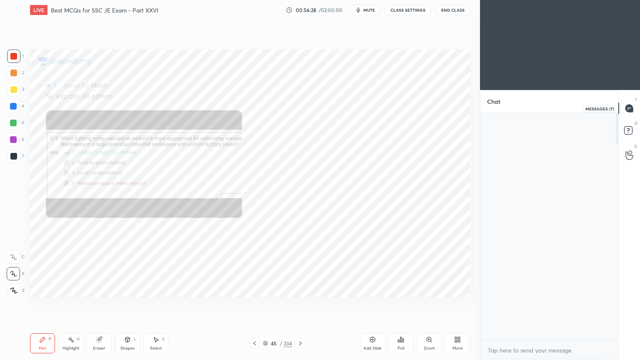
scroll to position [224, 135]
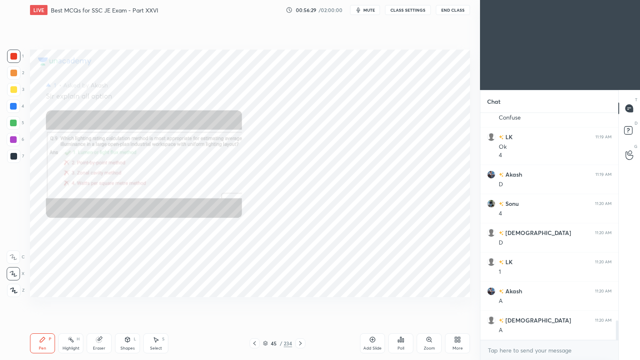
click at [430, 304] on div "Zoom" at bounding box center [429, 343] width 25 height 20
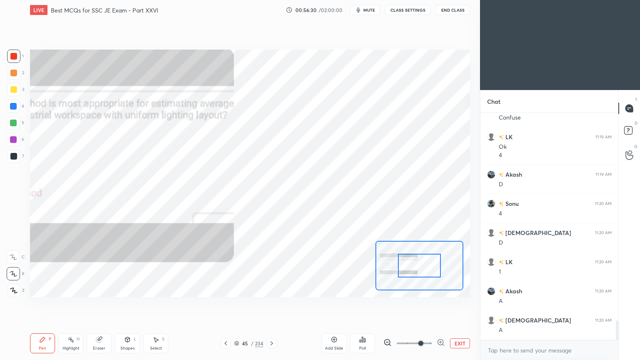
drag, startPoint x: 412, startPoint y: 341, endPoint x: 430, endPoint y: 337, distance: 19.2
click at [423, 304] on span at bounding box center [420, 343] width 5 height 5
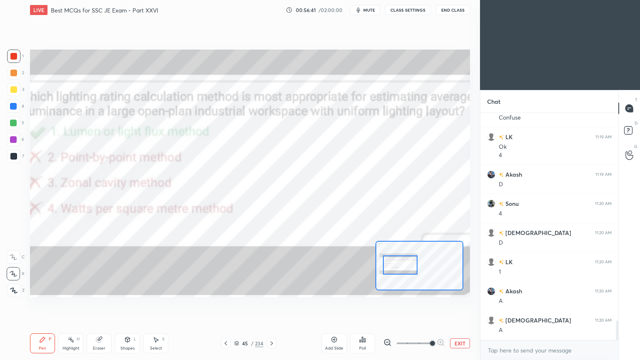
drag, startPoint x: 412, startPoint y: 268, endPoint x: 398, endPoint y: 266, distance: 14.3
click at [398, 266] on div at bounding box center [400, 264] width 35 height 19
click at [430, 304] on span at bounding box center [432, 343] width 5 height 5
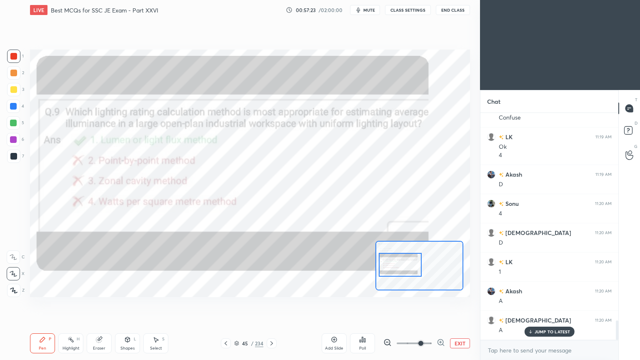
scroll to position [2407, 0]
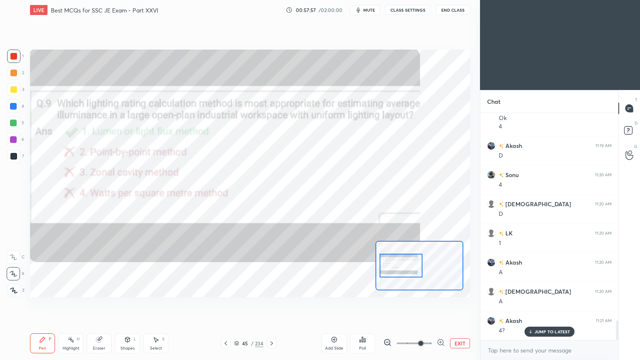
click at [402, 264] on div at bounding box center [400, 266] width 43 height 24
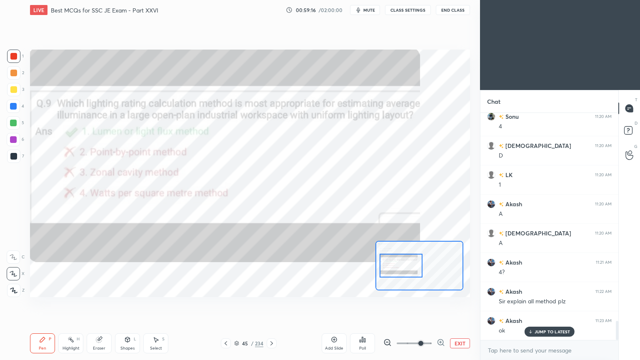
scroll to position [2495, 0]
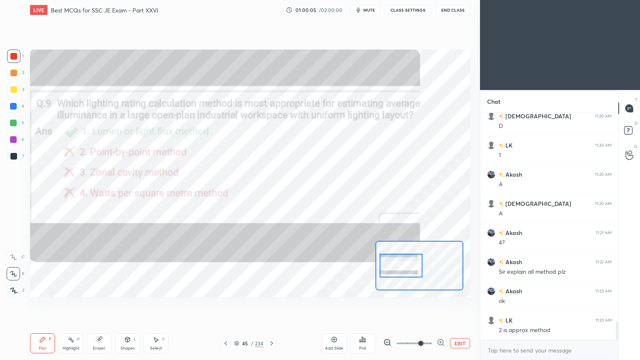
click at [463, 304] on button "EXIT" at bounding box center [460, 343] width 20 height 10
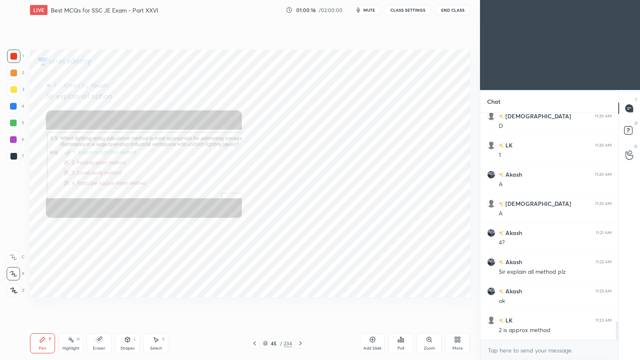
click at [252, 304] on icon at bounding box center [254, 343] width 7 height 7
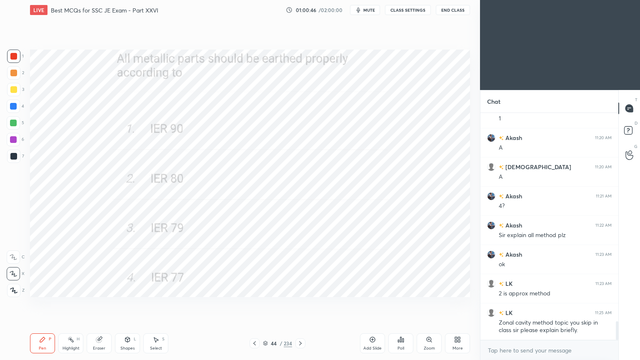
scroll to position [2561, 0]
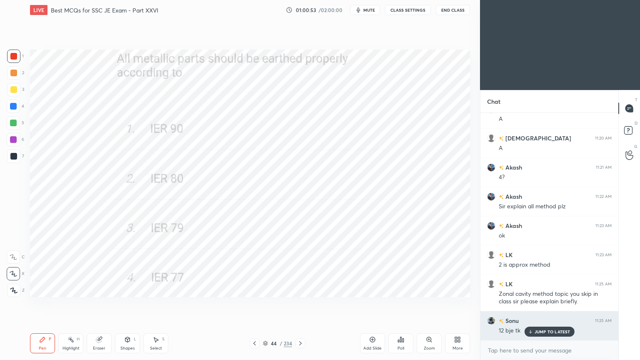
click at [554, 304] on p "JUMP TO LATEST" at bounding box center [552, 331] width 36 height 5
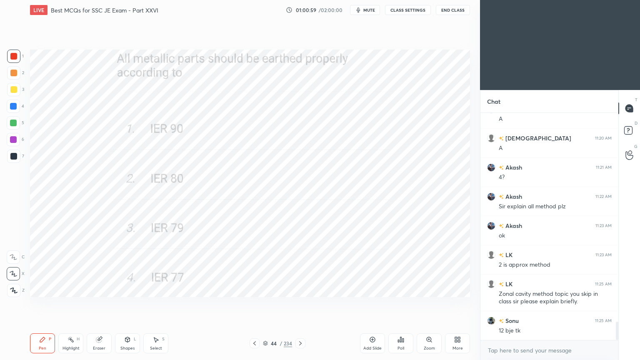
scroll to position [2590, 0]
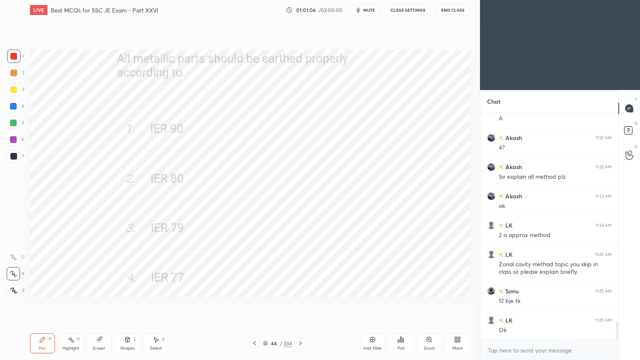
click at [299, 304] on icon at bounding box center [300, 343] width 7 height 7
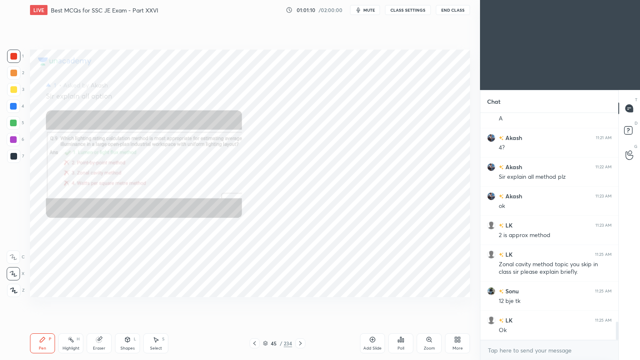
click at [302, 304] on icon at bounding box center [300, 343] width 7 height 7
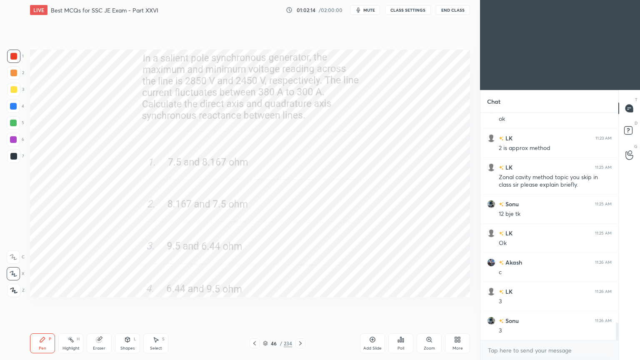
scroll to position [2707, 0]
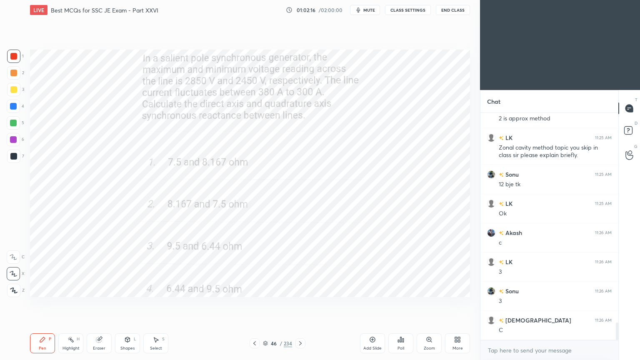
click at [302, 304] on div "Pen P Highlight H Eraser Shapes L Select S 46 / 234 Add Slide Poll Zoom More" at bounding box center [250, 343] width 440 height 33
click at [304, 304] on div at bounding box center [300, 343] width 10 height 10
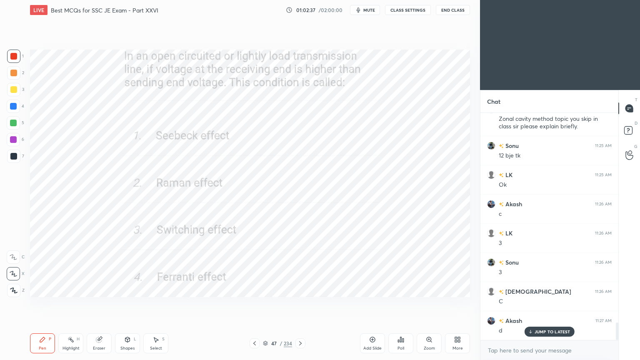
scroll to position [2765, 0]
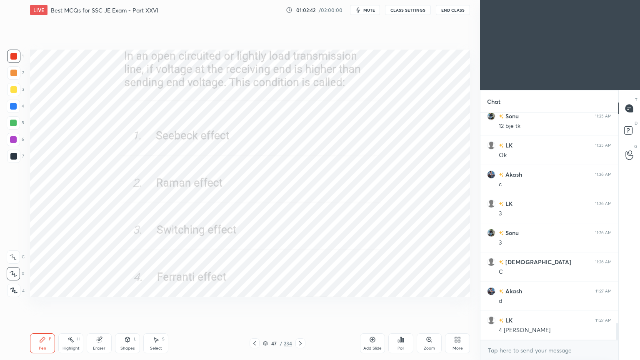
click at [298, 304] on icon at bounding box center [300, 343] width 7 height 7
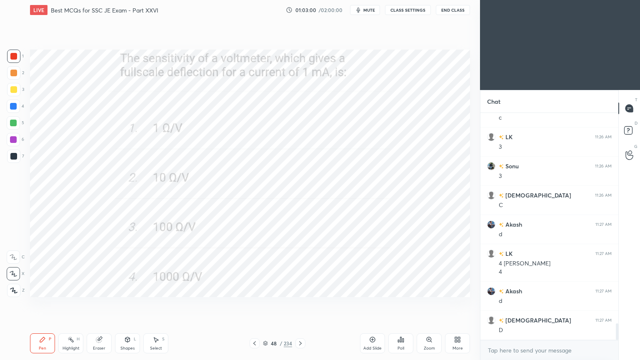
scroll to position [2861, 0]
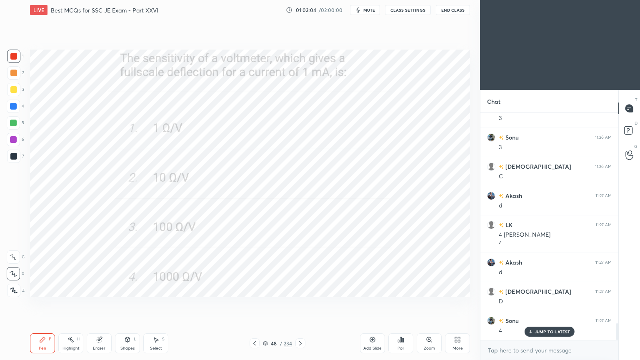
click at [299, 304] on icon at bounding box center [300, 343] width 7 height 7
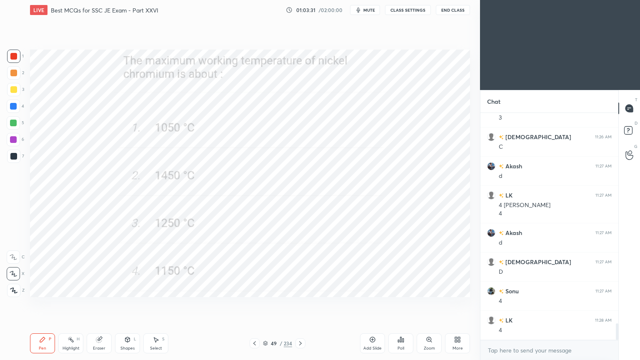
scroll to position [2919, 0]
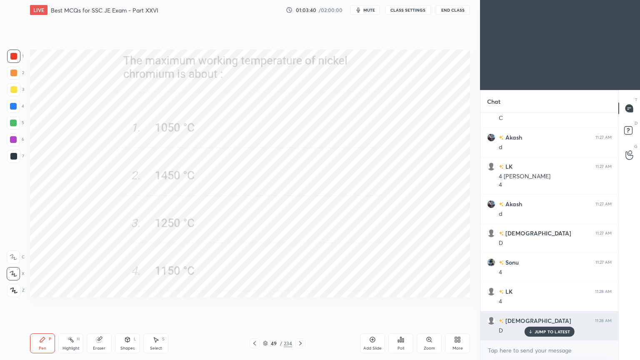
click at [548, 304] on p "JUMP TO LATEST" at bounding box center [552, 331] width 36 height 5
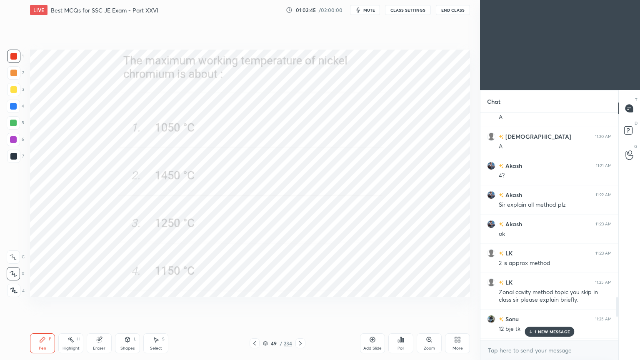
scroll to position [3239, 0]
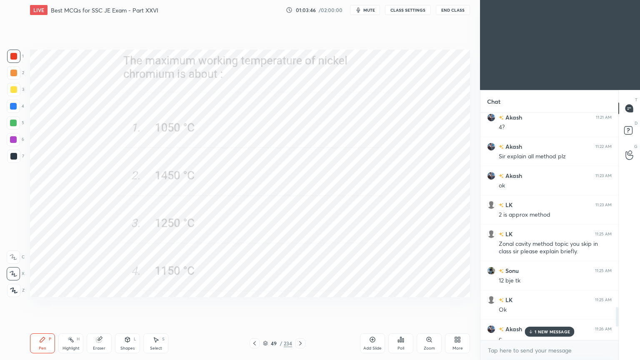
drag, startPoint x: 616, startPoint y: 332, endPoint x: 619, endPoint y: 359, distance: 27.6
click at [619, 304] on div "Chat [DEMOGRAPHIC_DATA] 11:20 AM A Akash 11:21 AM 4? Akash 11:22 AM Sir explain…" at bounding box center [560, 225] width 160 height 270
click at [554, 304] on p "1 NEW MESSAGE" at bounding box center [551, 331] width 35 height 5
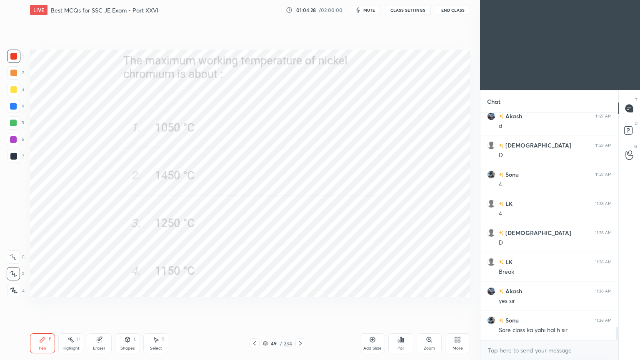
scroll to position [3664, 0]
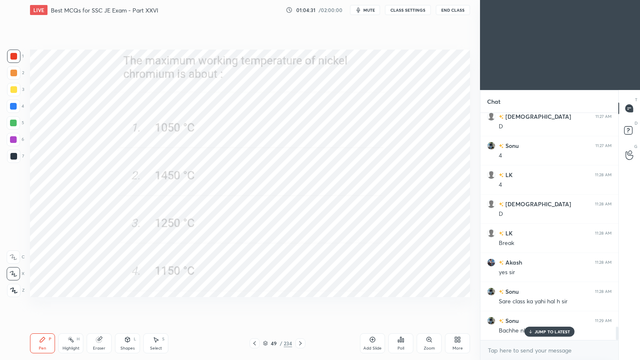
click at [549, 304] on p "JUMP TO LATEST" at bounding box center [552, 331] width 36 height 5
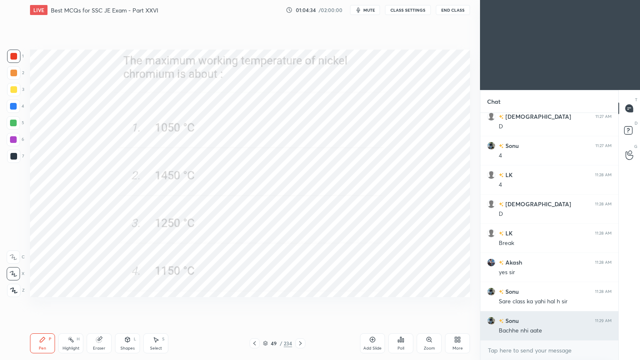
scroll to position [3700, 0]
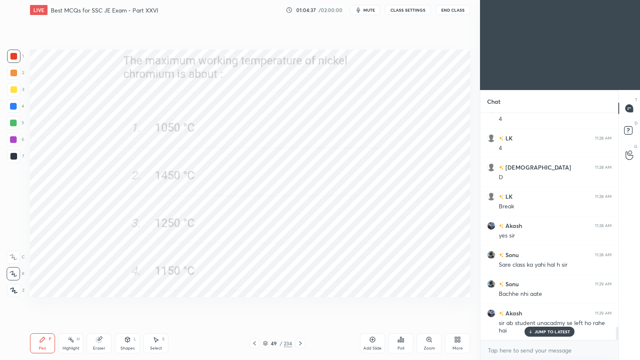
click at [540, 304] on p "JUMP TO LATEST" at bounding box center [552, 331] width 36 height 5
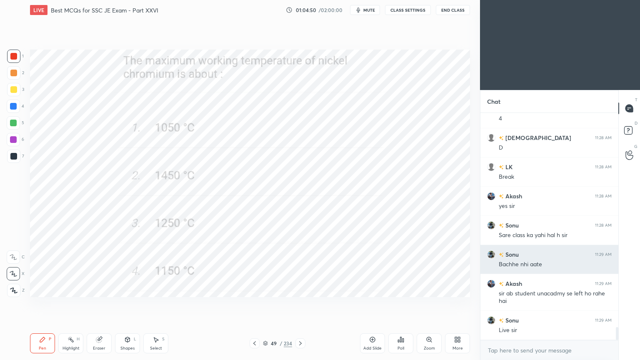
scroll to position [3767, 0]
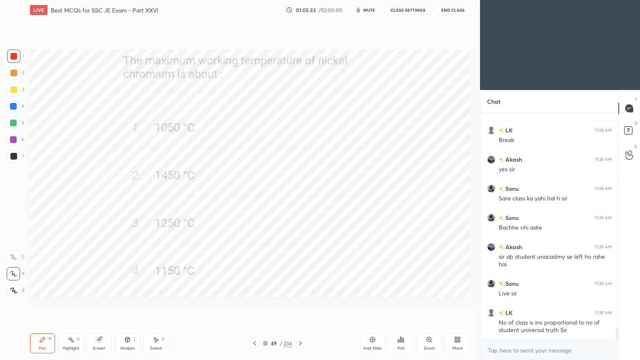
click at [301, 304] on icon at bounding box center [300, 343] width 7 height 7
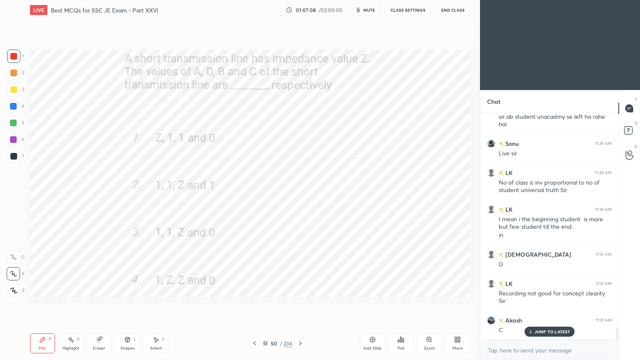
scroll to position [3935, 0]
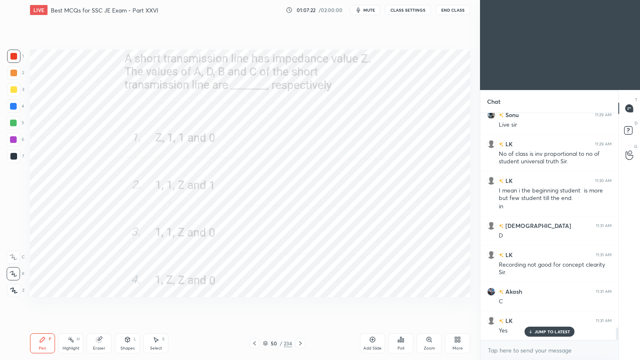
click at [66, 304] on div "Pen P Highlight H Eraser Shapes L Select S 50 / 234 Add Slide Poll Zoom More" at bounding box center [250, 343] width 440 height 33
click at [297, 304] on icon at bounding box center [300, 343] width 7 height 7
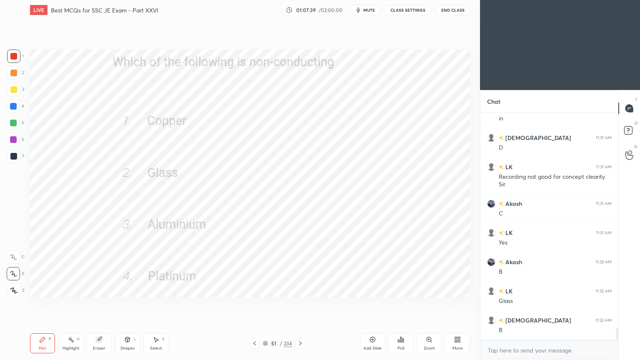
scroll to position [4052, 0]
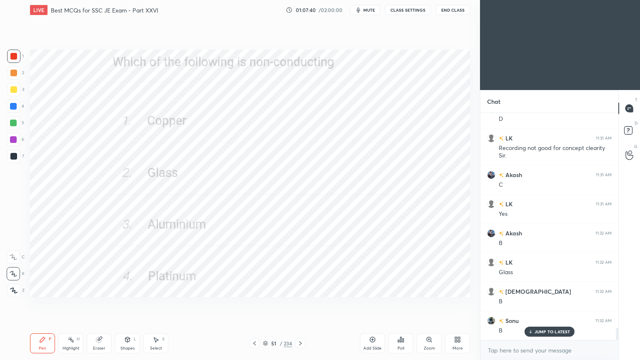
click at [252, 304] on div "Setting up your live class Poll for secs No correct answer Start poll" at bounding box center [250, 173] width 447 height 307
click at [302, 304] on div at bounding box center [300, 343] width 10 height 10
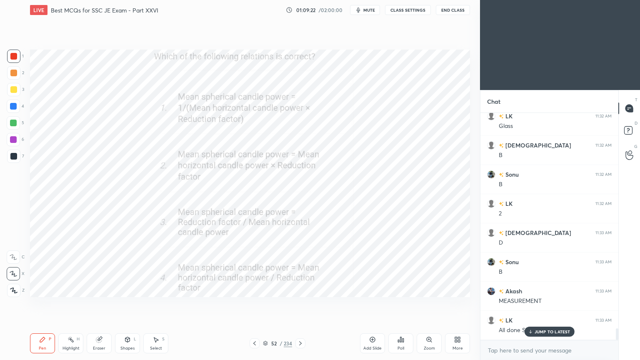
scroll to position [4227, 0]
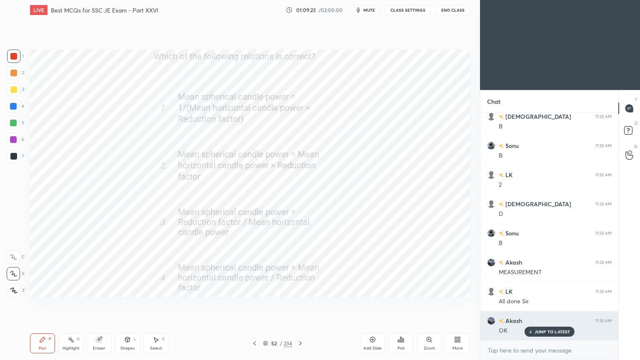
click at [547, 304] on p "JUMP TO LATEST" at bounding box center [552, 331] width 36 height 5
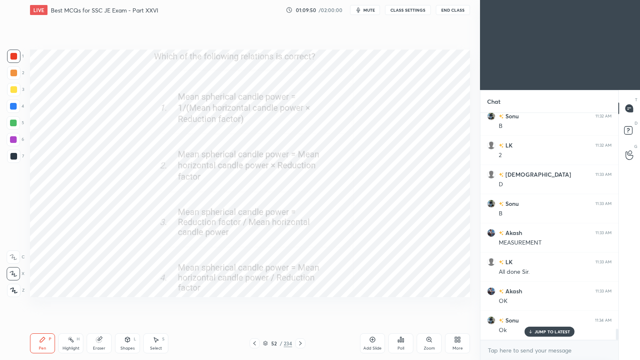
scroll to position [4285, 0]
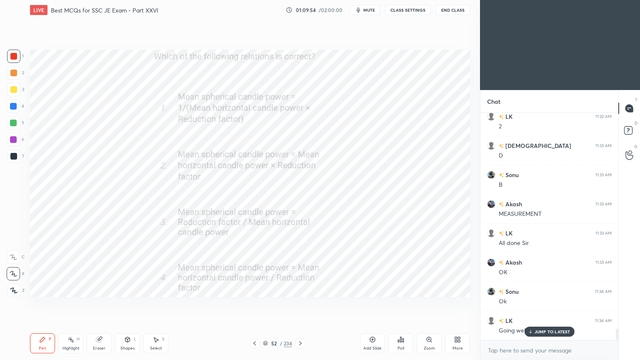
click at [552, 304] on p "JUMP TO LATEST" at bounding box center [552, 331] width 36 height 5
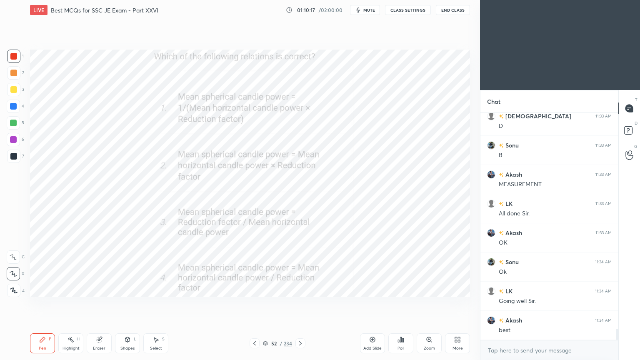
scroll to position [4343, 0]
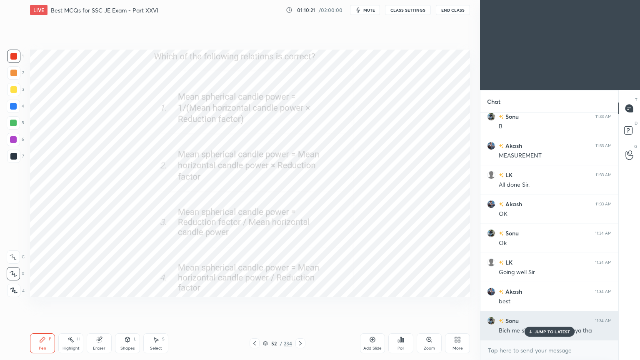
click at [539, 304] on p "JUMP TO LATEST" at bounding box center [552, 331] width 36 height 5
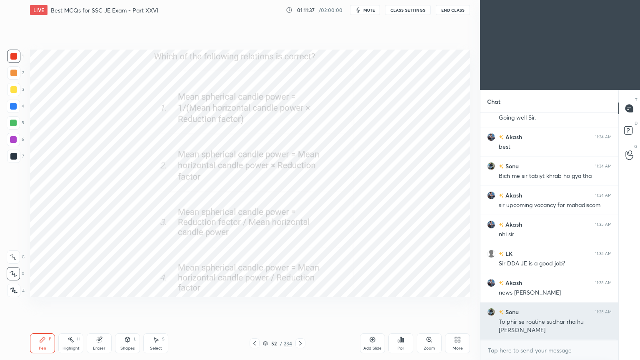
scroll to position [4527, 0]
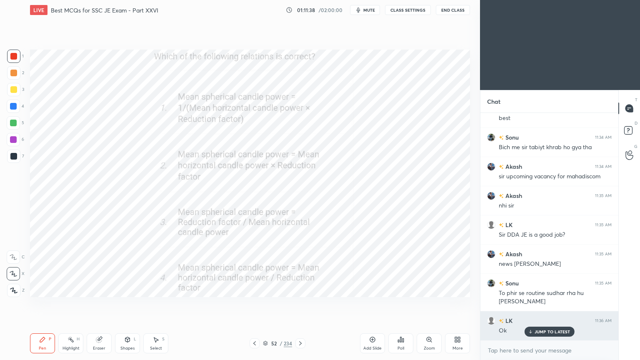
click at [544, 304] on div "JUMP TO LATEST" at bounding box center [549, 332] width 50 height 10
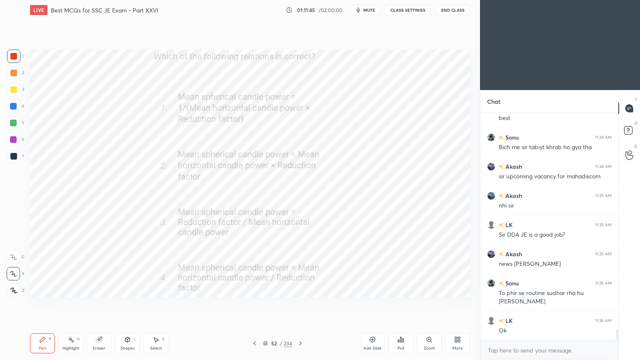
click at [457, 5] on button "End Class" at bounding box center [453, 10] width 34 height 10
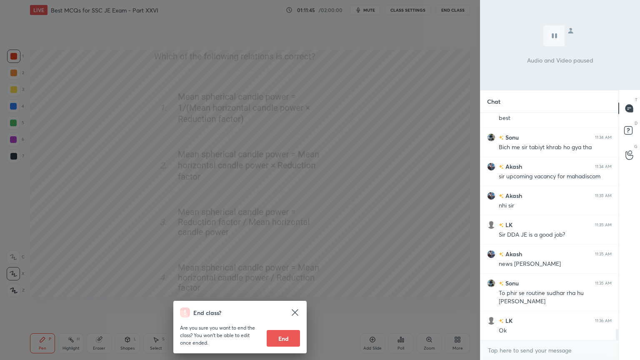
scroll to position [4556, 0]
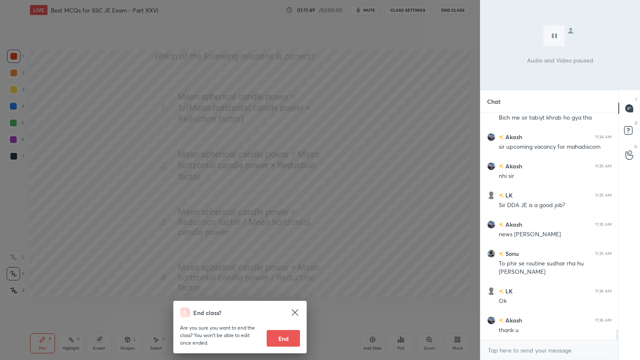
click at [287, 304] on button "End" at bounding box center [283, 338] width 33 height 17
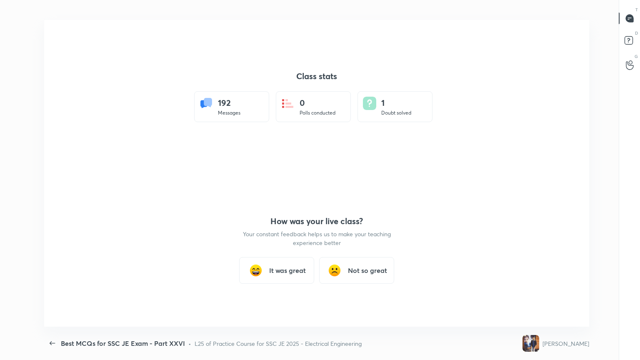
scroll to position [0, 0]
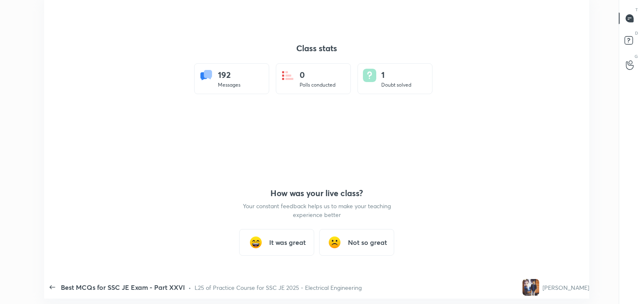
type textarea "x"
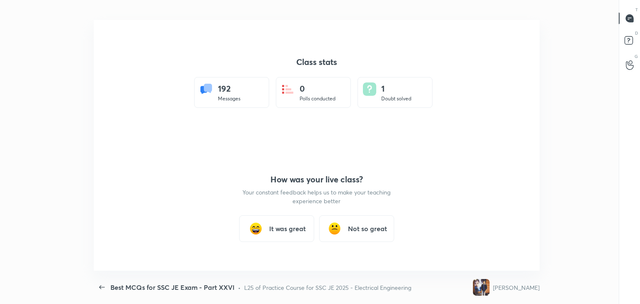
click at [280, 224] on h3 "It was great" at bounding box center [287, 229] width 37 height 10
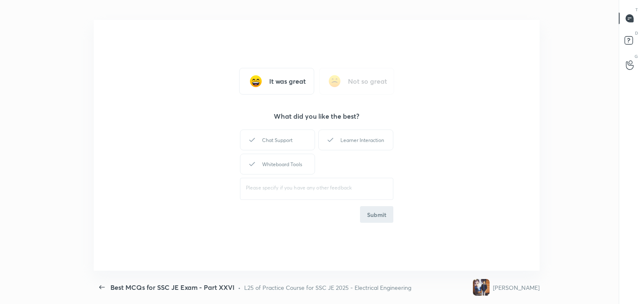
click at [290, 152] on div "It was great Not so great What did you like the best? Chat Support Learner Inte…" at bounding box center [317, 145] width 446 height 251
click at [287, 147] on div "Chat Support" at bounding box center [277, 140] width 75 height 21
click at [289, 164] on div "Whiteboard Tools" at bounding box center [277, 164] width 75 height 21
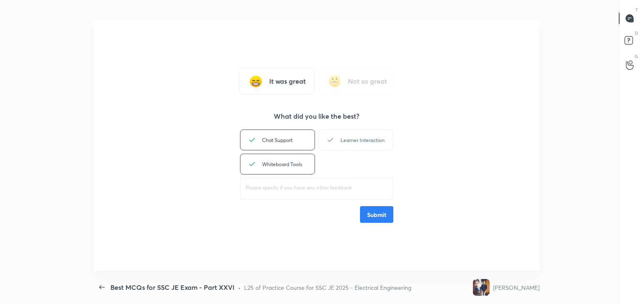
click at [374, 134] on div "Learner Interaction" at bounding box center [355, 140] width 75 height 21
click at [377, 206] on button "Submit" at bounding box center [376, 214] width 33 height 17
